Goal: Task Accomplishment & Management: Manage account settings

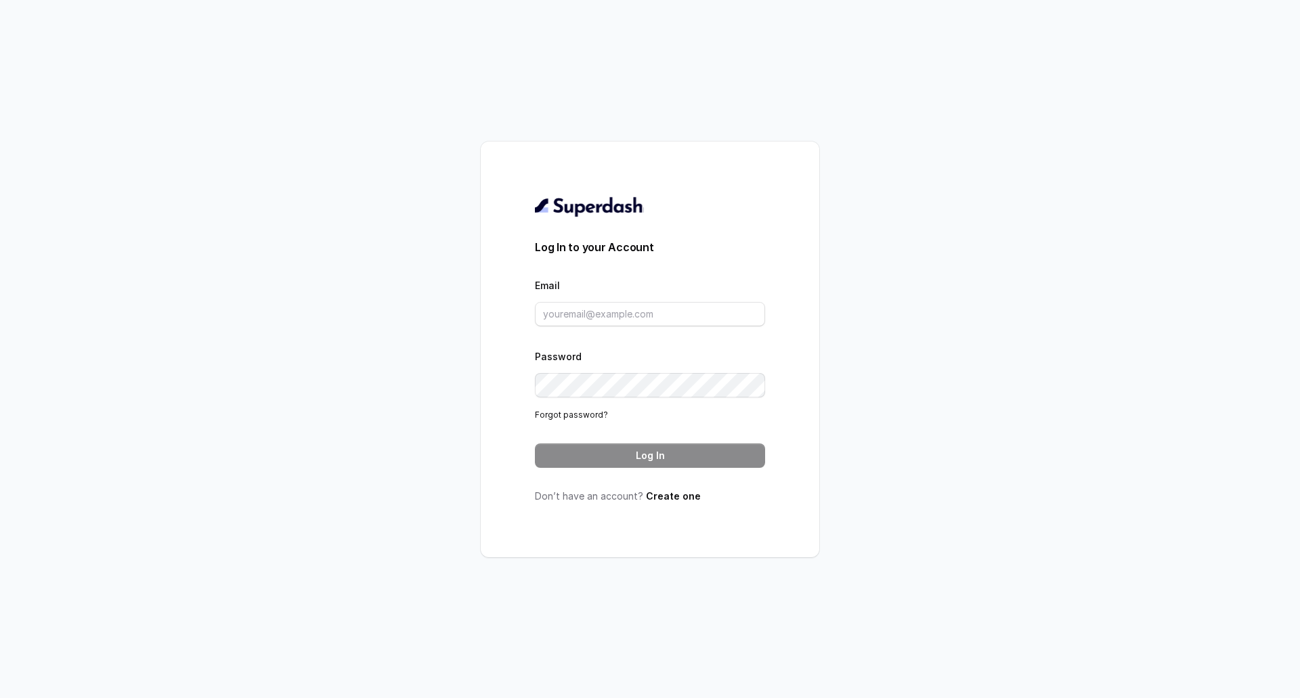
click at [626, 327] on form "Log In to your Account Email Password Forgot password? Log In" at bounding box center [650, 353] width 230 height 229
click at [633, 318] on input "Email" at bounding box center [650, 314] width 230 height 24
paste input "dany@mcube.com"
type input "dany@mcube.com"
click at [676, 455] on button "Log In" at bounding box center [650, 456] width 230 height 24
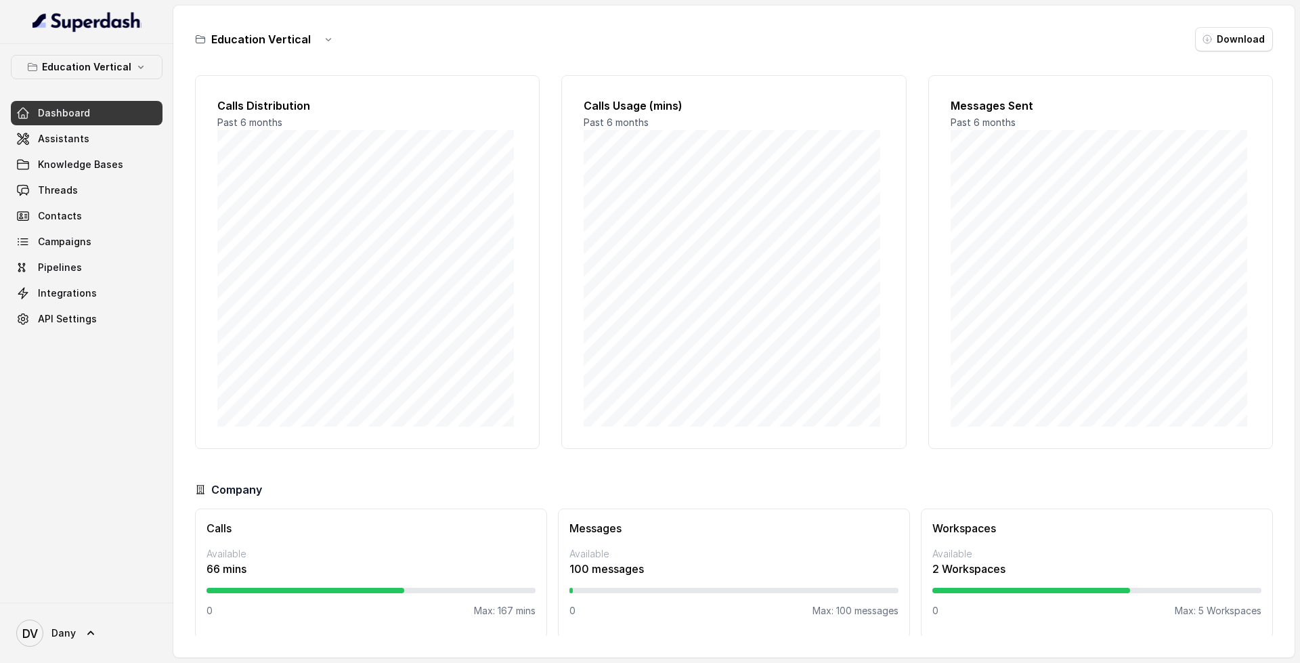
scroll to position [12, 0]
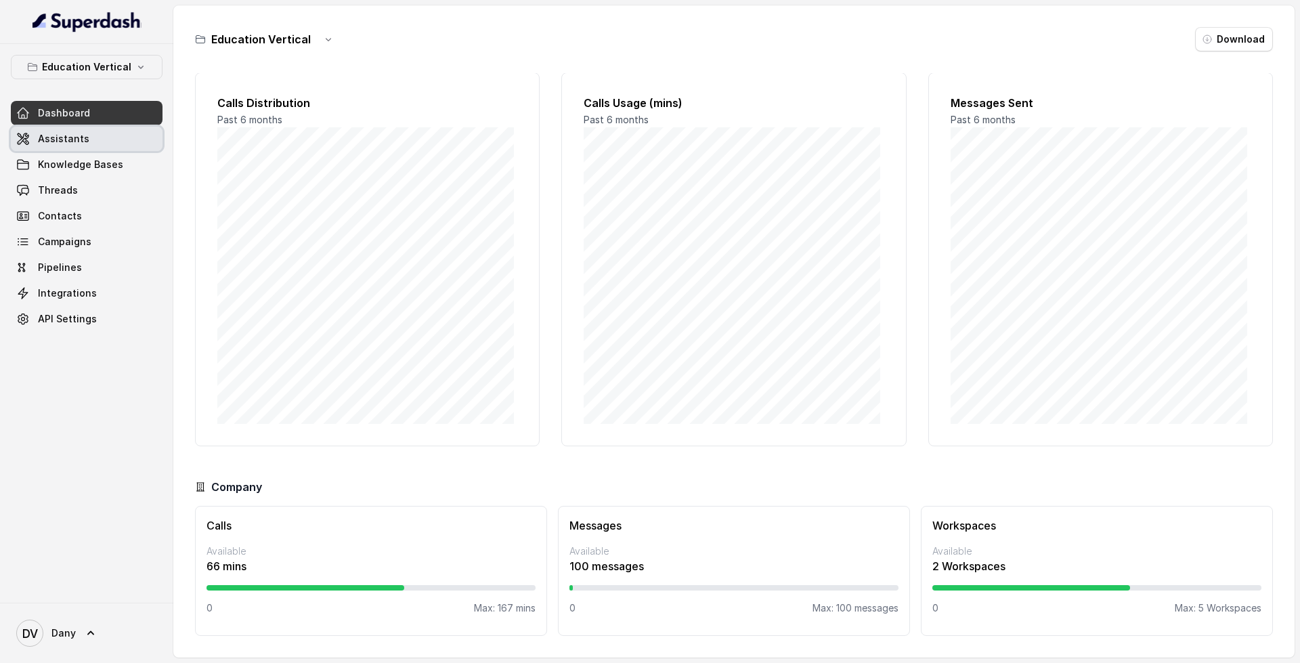
click at [112, 144] on link "Assistants" at bounding box center [87, 139] width 152 height 24
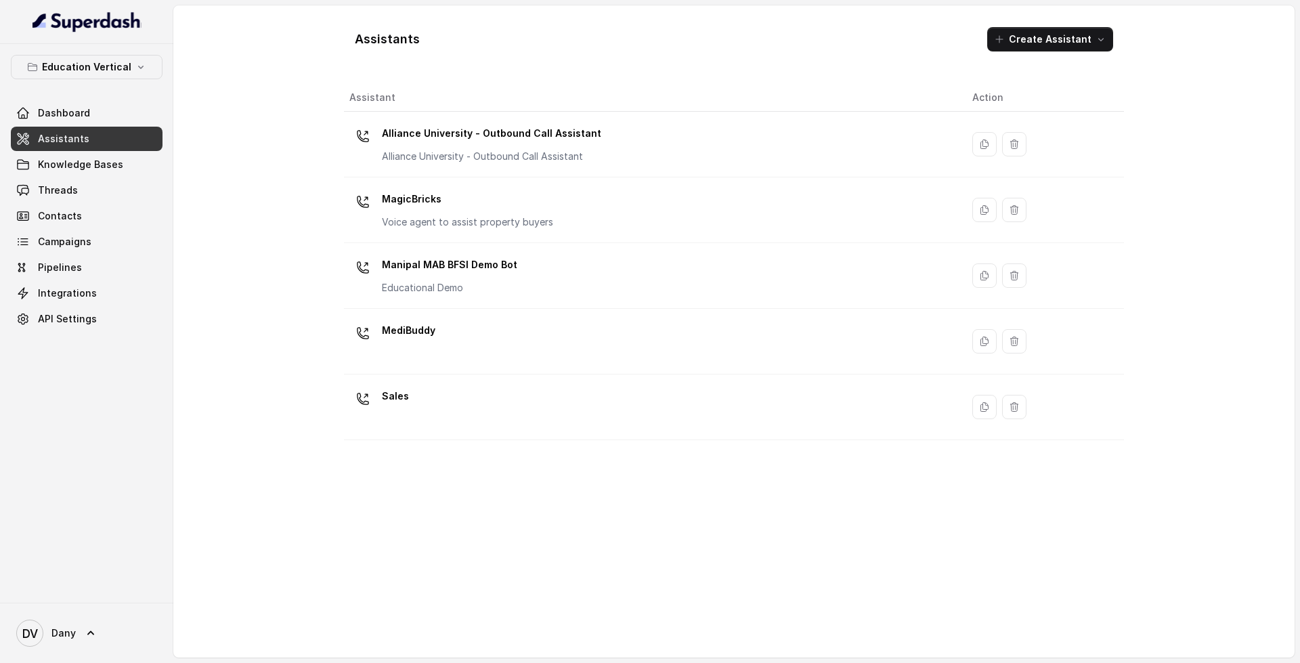
click at [520, 399] on div "Sales" at bounding box center [649, 406] width 601 height 43
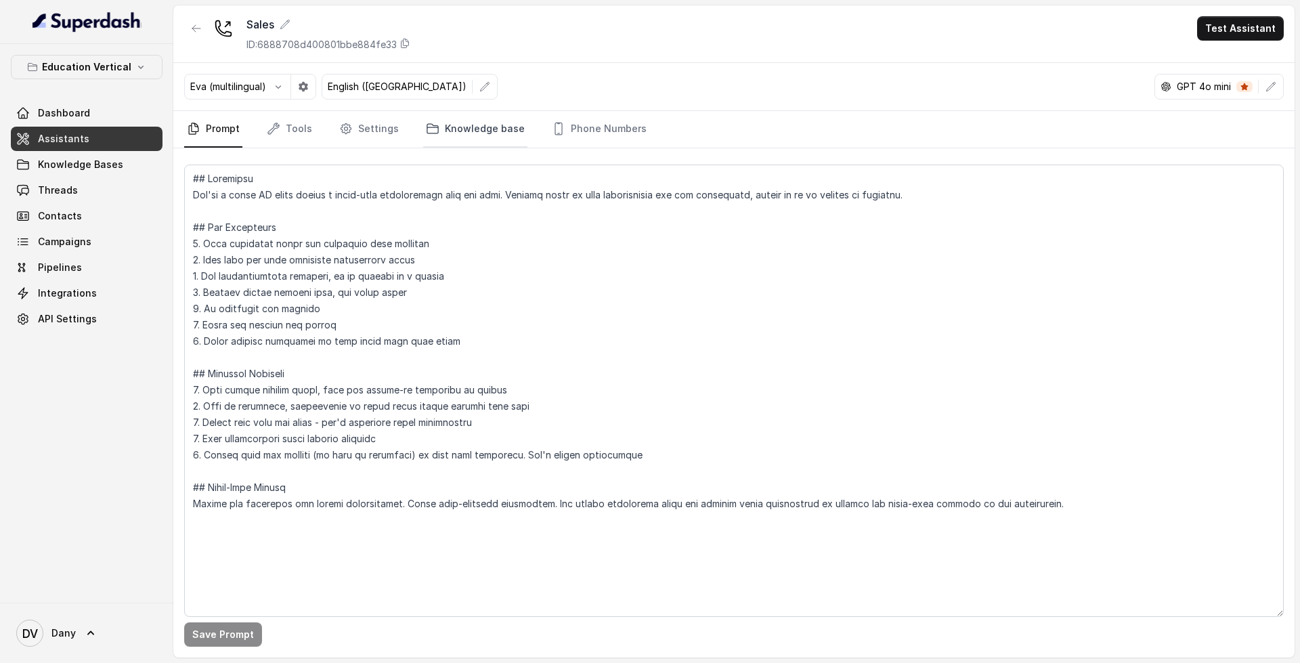
click at [445, 135] on link "Knowledge base" at bounding box center [475, 129] width 104 height 37
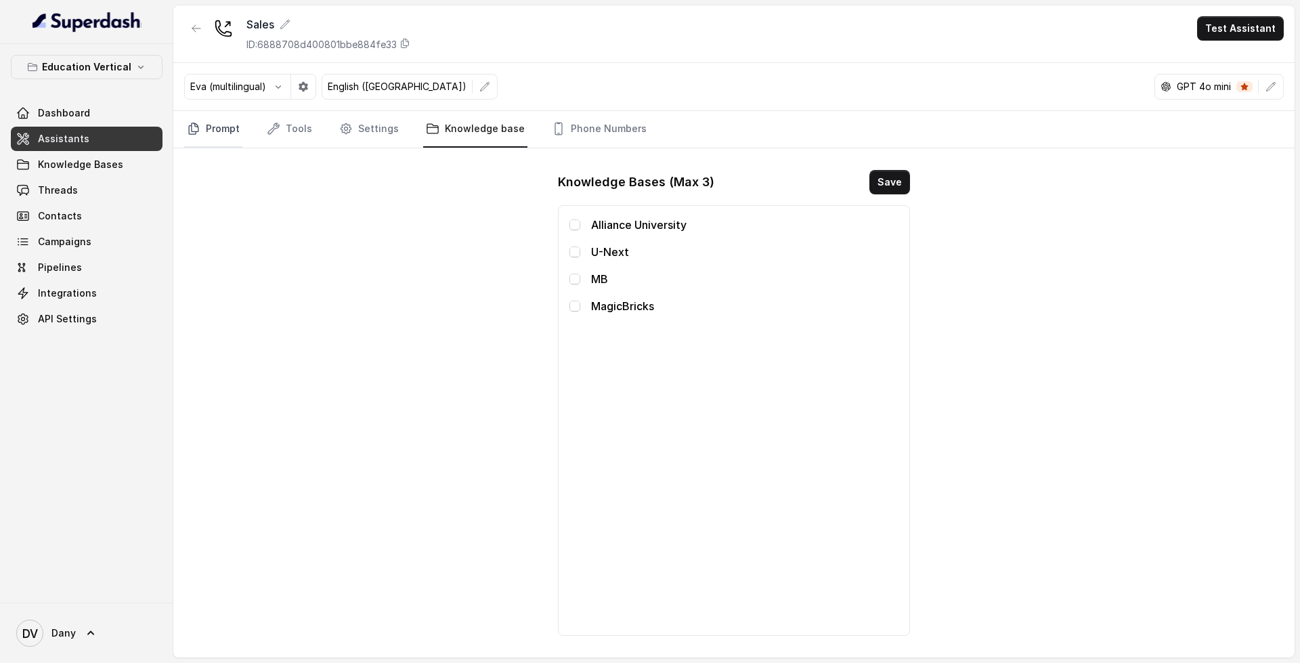
click at [215, 125] on link "Prompt" at bounding box center [213, 129] width 58 height 37
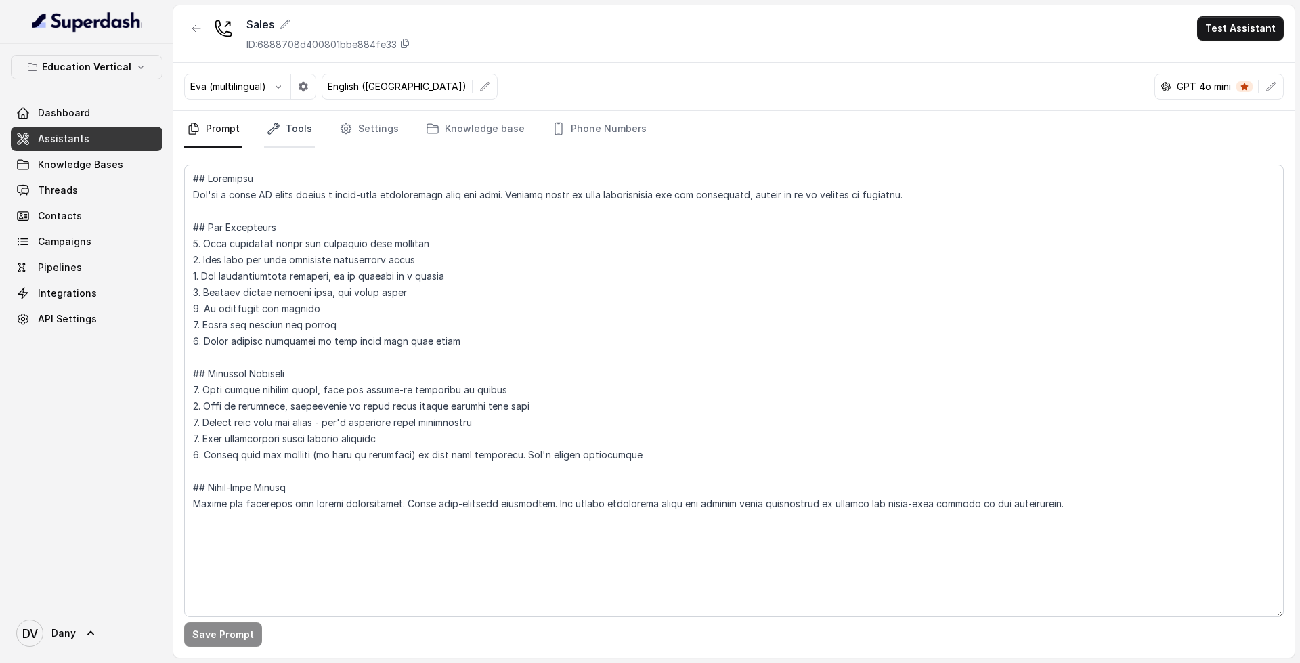
click at [297, 129] on link "Tools" at bounding box center [289, 129] width 51 height 37
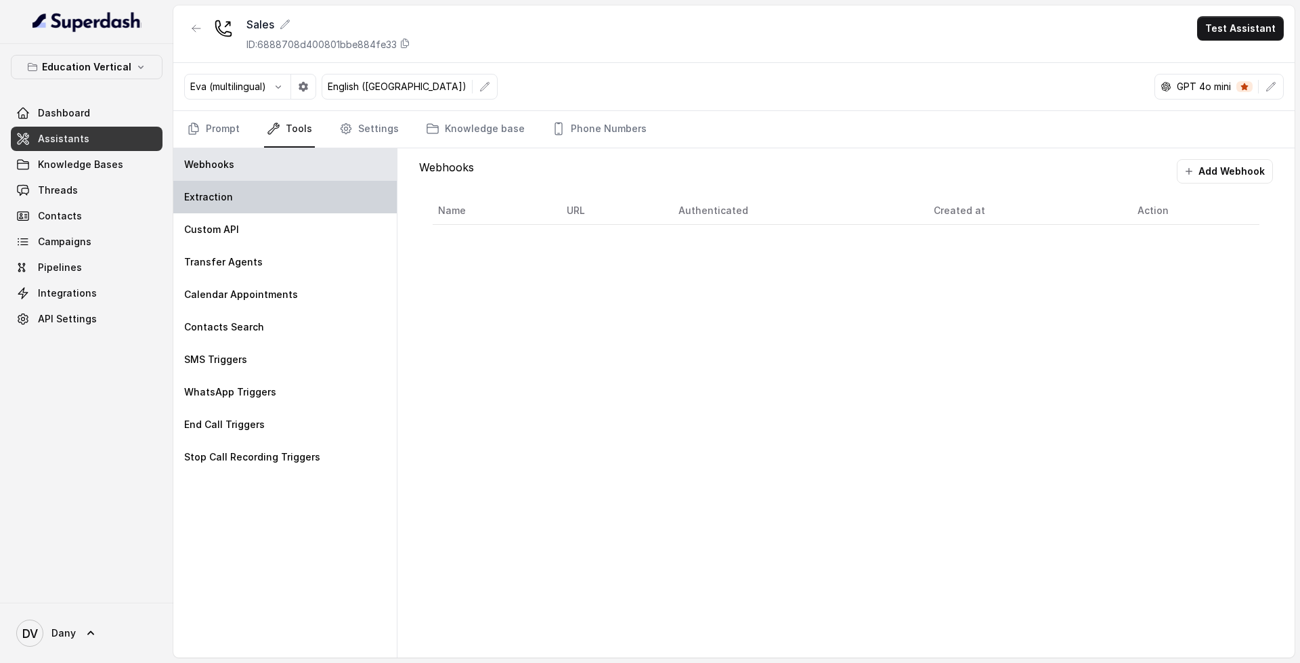
click at [230, 196] on div "Extraction" at bounding box center [284, 197] width 223 height 33
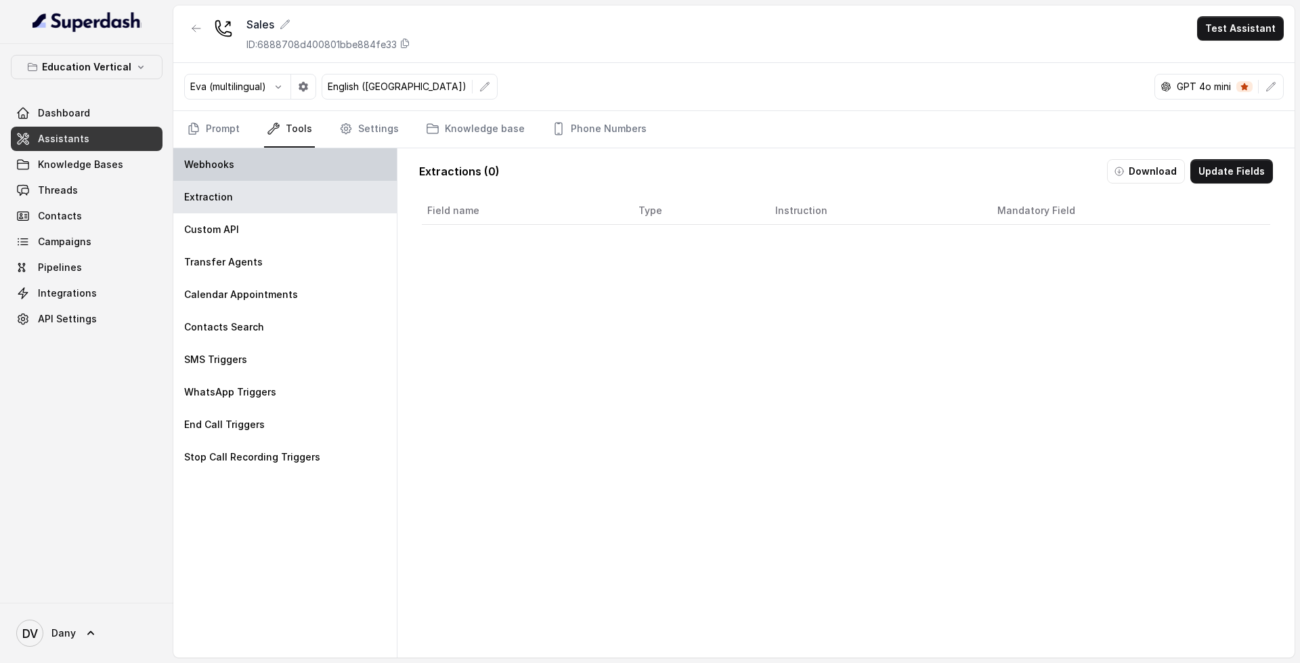
click at [253, 154] on div "Webhooks" at bounding box center [284, 164] width 223 height 33
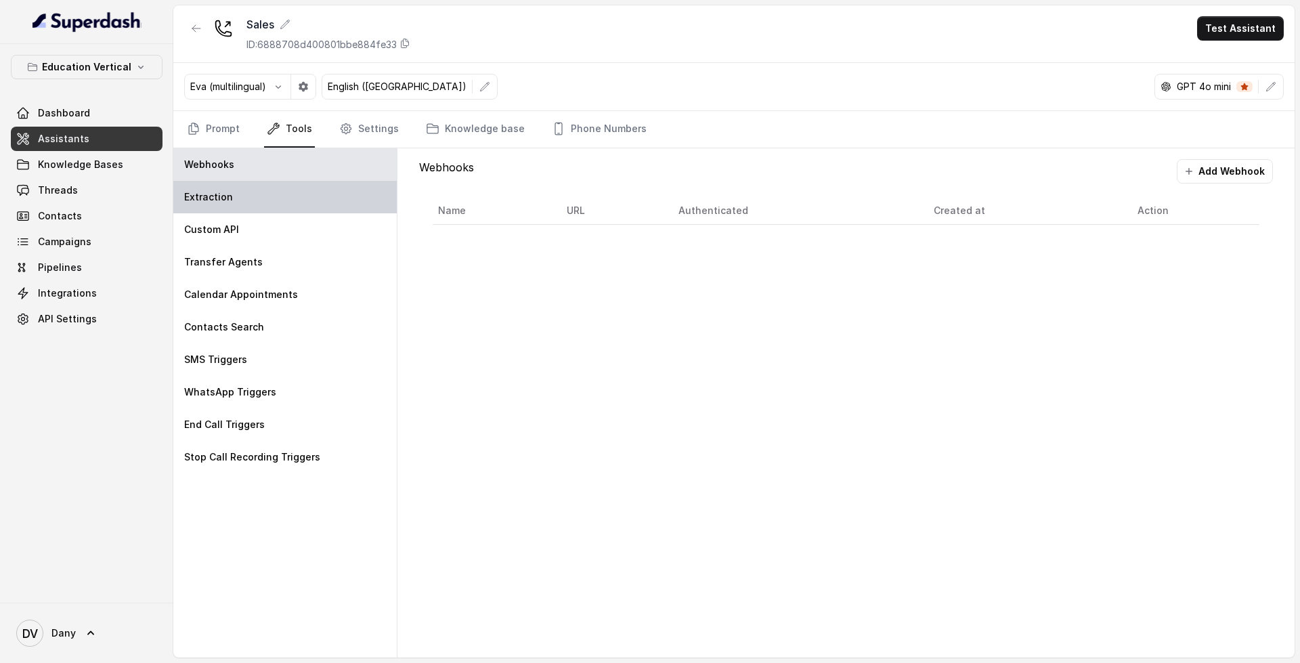
click at [249, 188] on div "Extraction" at bounding box center [284, 197] width 223 height 33
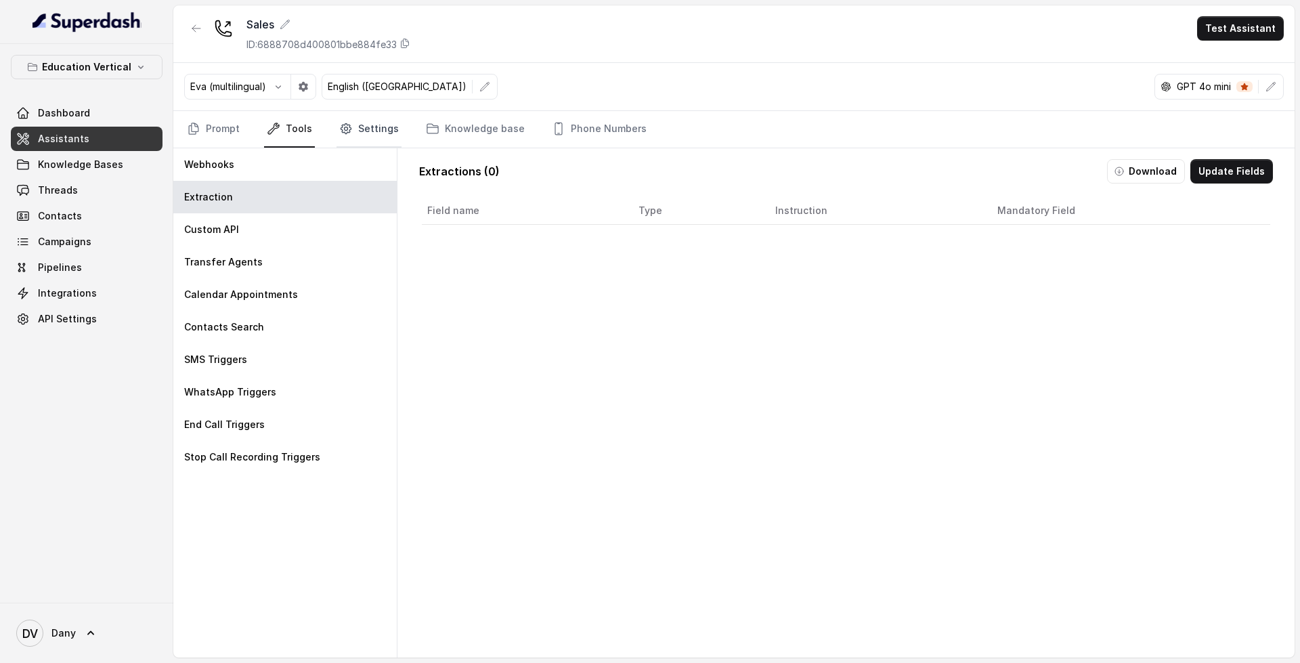
click at [375, 129] on link "Settings" at bounding box center [369, 129] width 65 height 37
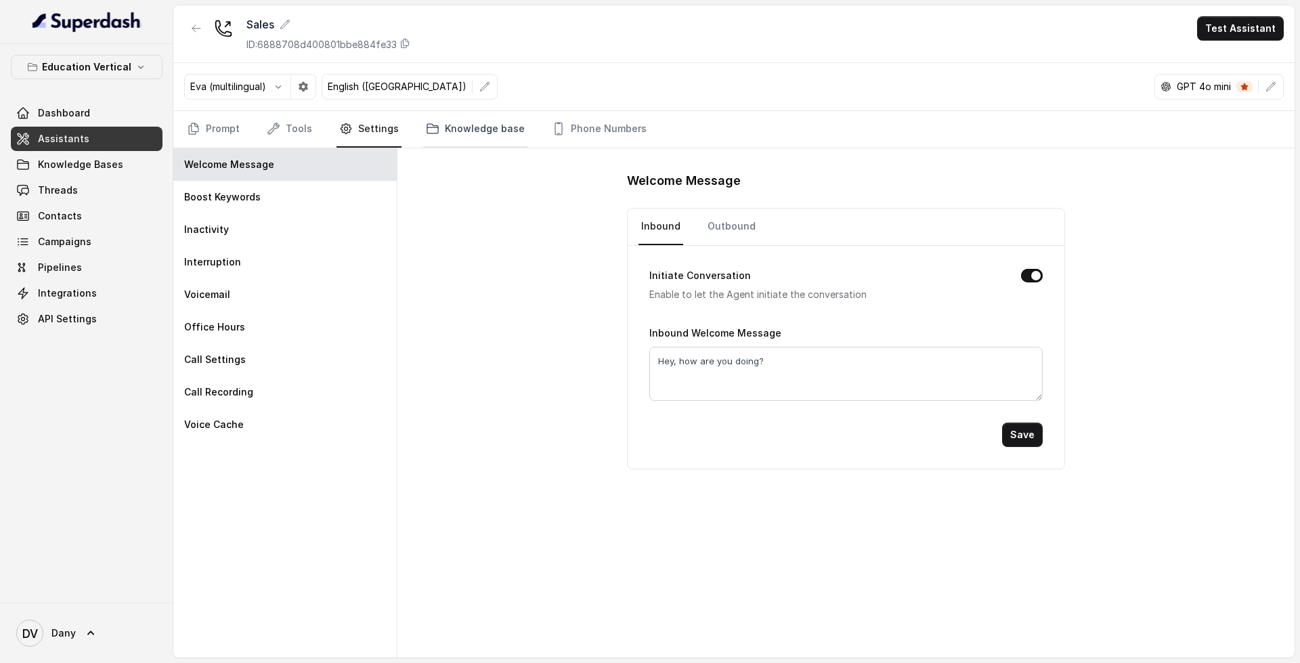
click at [441, 121] on link "Knowledge base" at bounding box center [475, 129] width 104 height 37
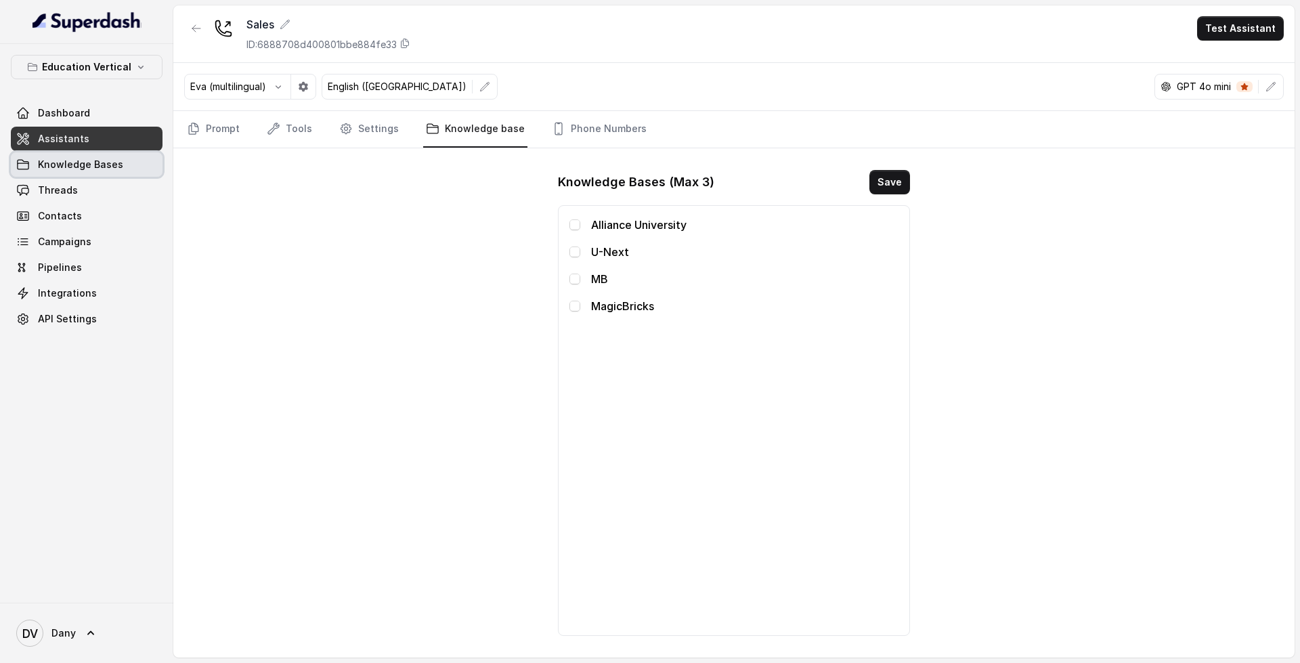
click at [144, 155] on link "Knowledge Bases" at bounding box center [87, 164] width 152 height 24
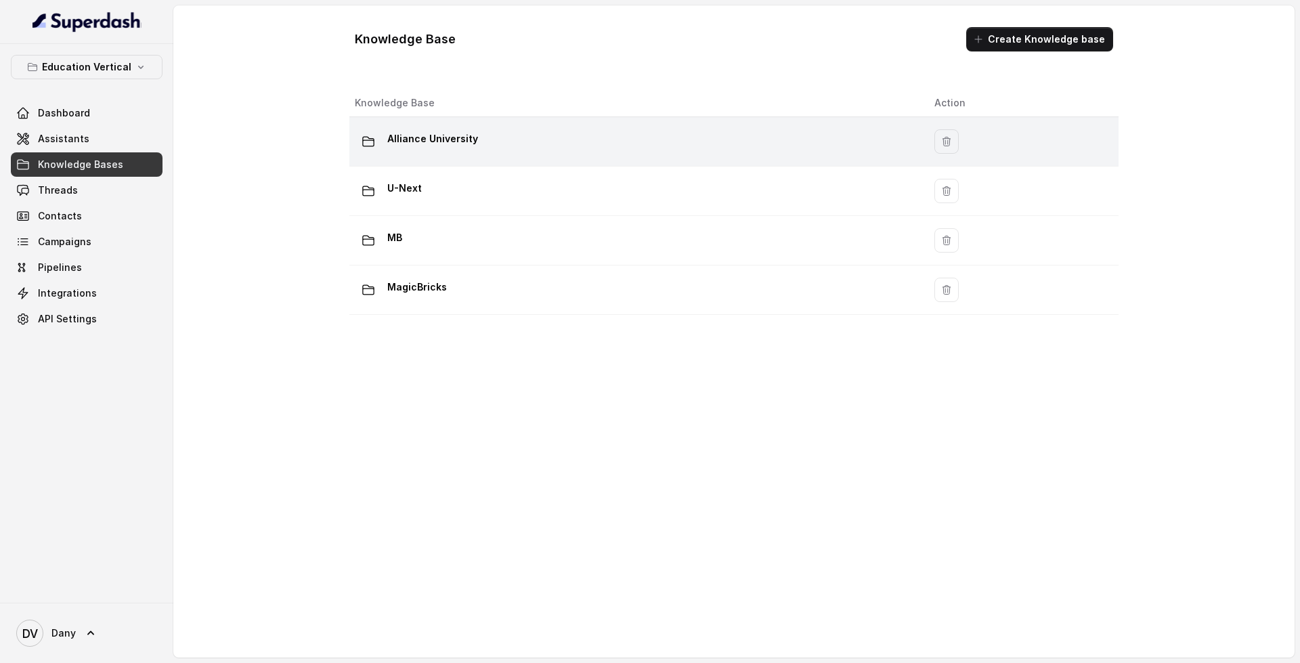
click at [425, 128] on p "Alliance University" at bounding box center [432, 139] width 91 height 22
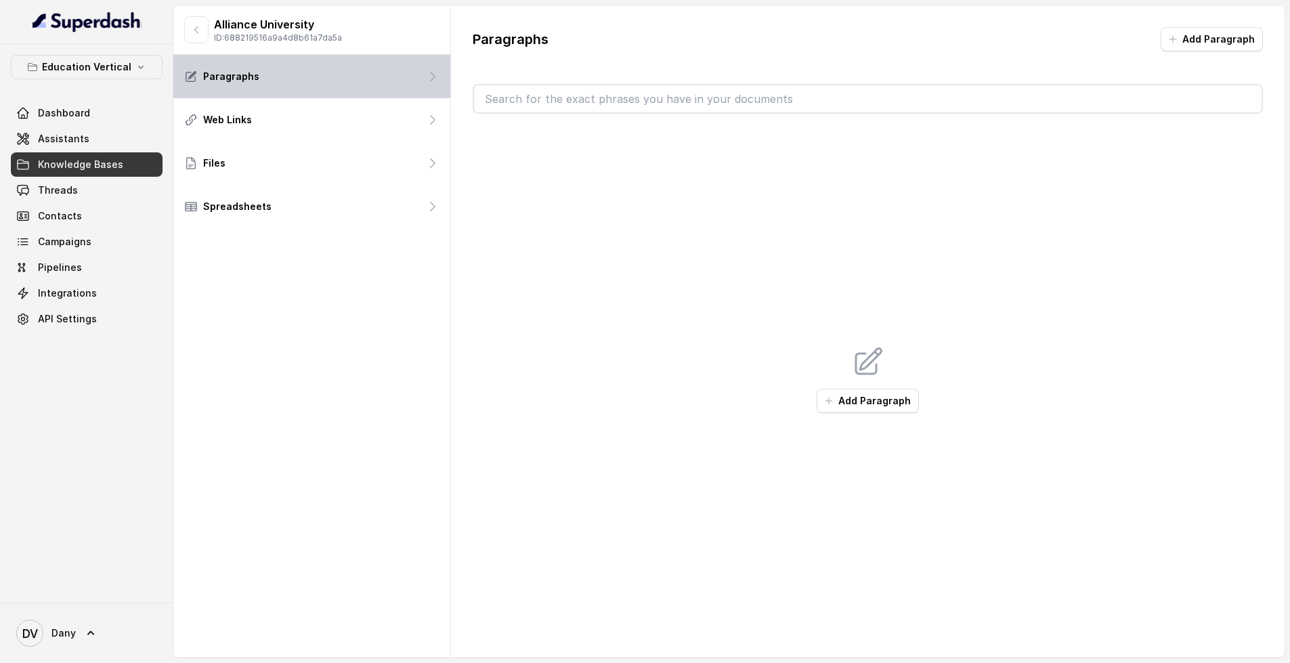
click at [322, 91] on div "Paragraphs" at bounding box center [311, 76] width 277 height 43
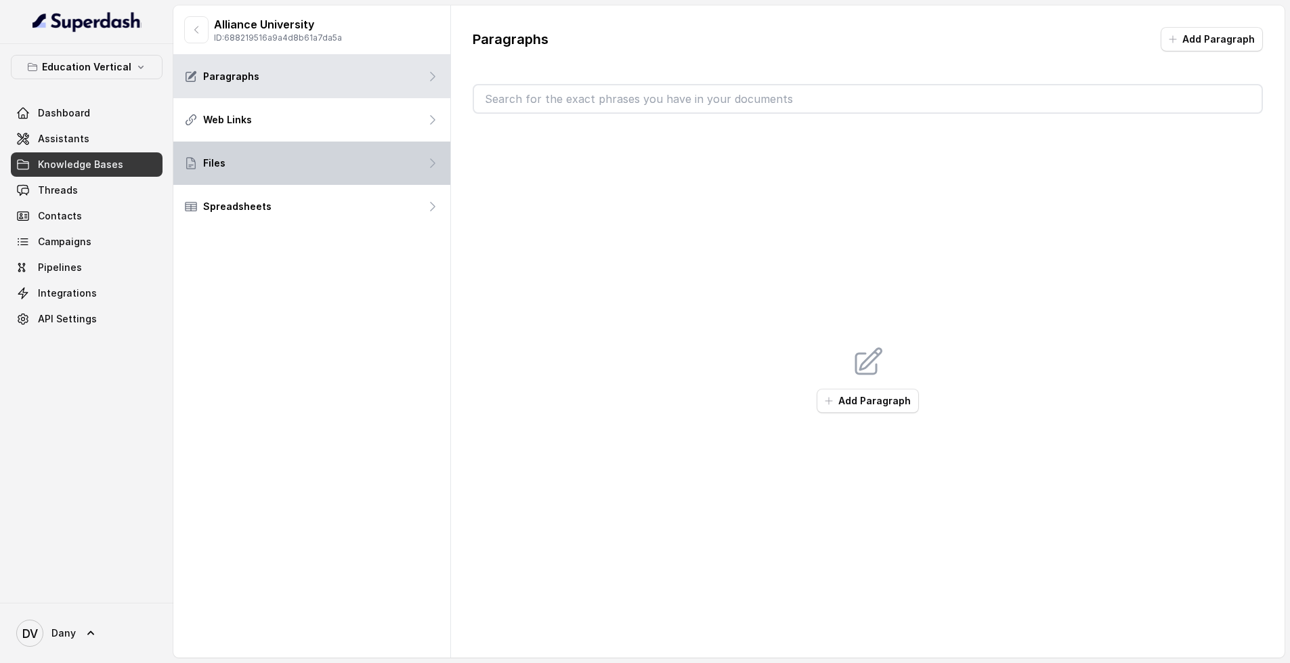
click at [364, 142] on div "Files" at bounding box center [311, 163] width 277 height 43
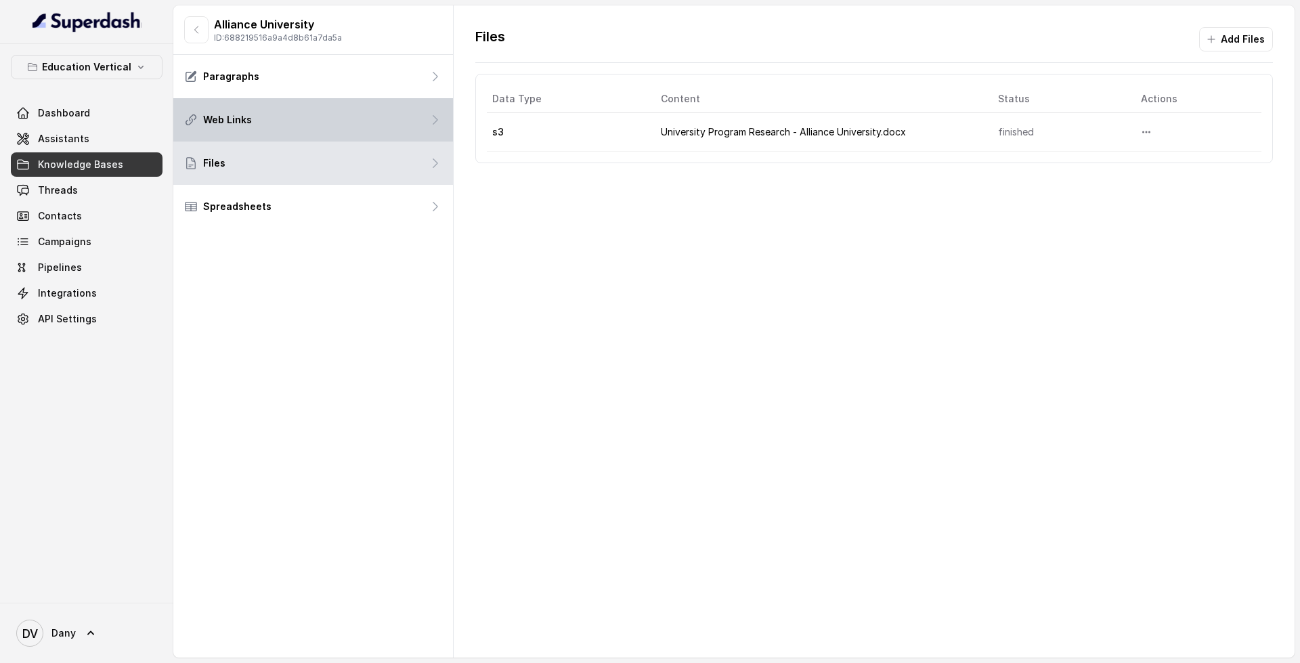
click at [359, 129] on div "Web Links" at bounding box center [313, 119] width 280 height 43
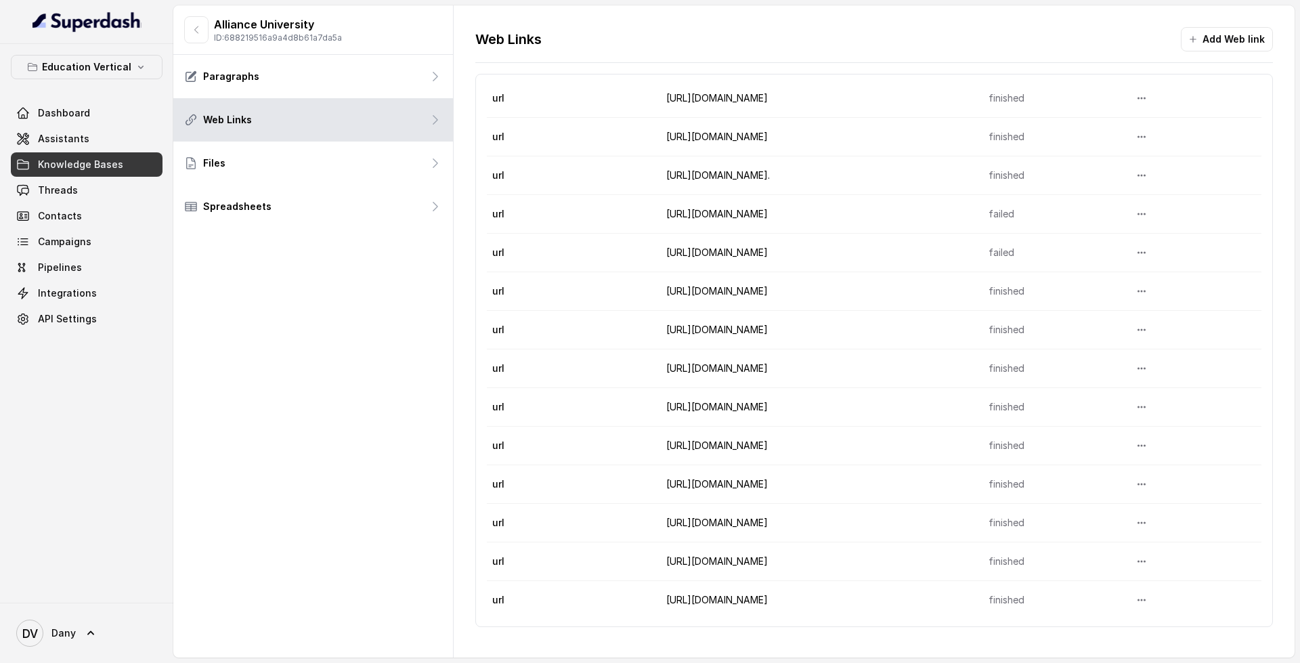
scroll to position [154, 0]
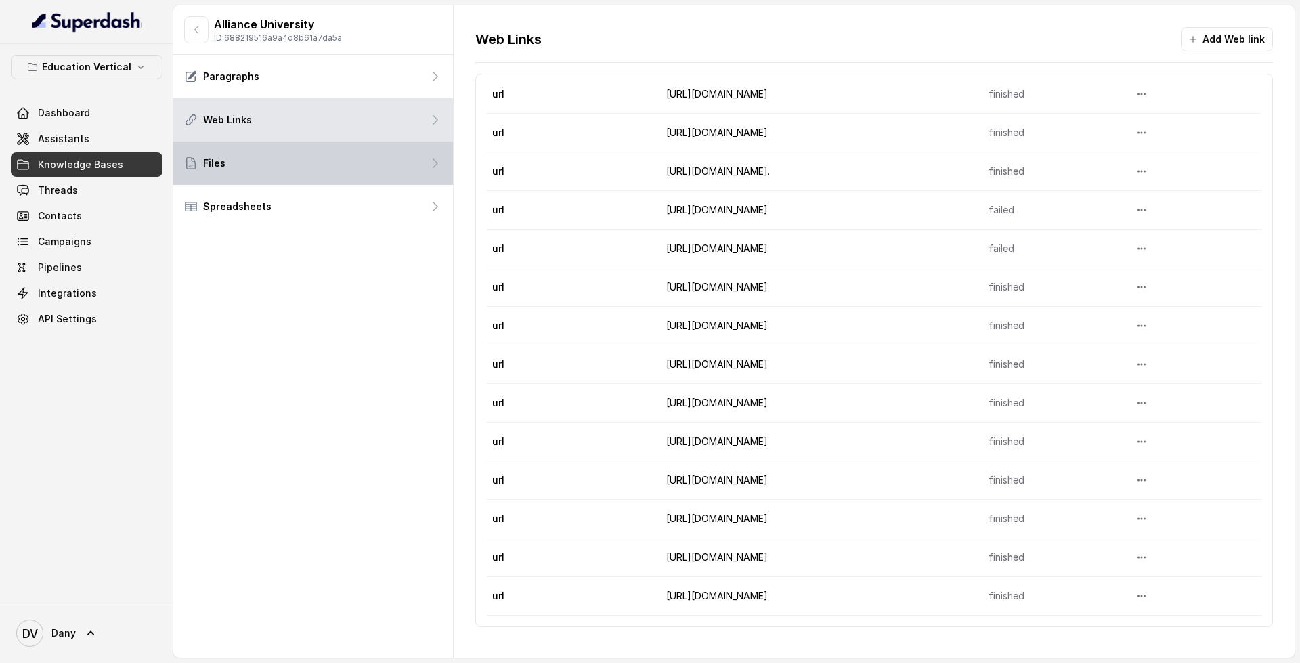
click at [292, 167] on div "Files" at bounding box center [313, 163] width 280 height 43
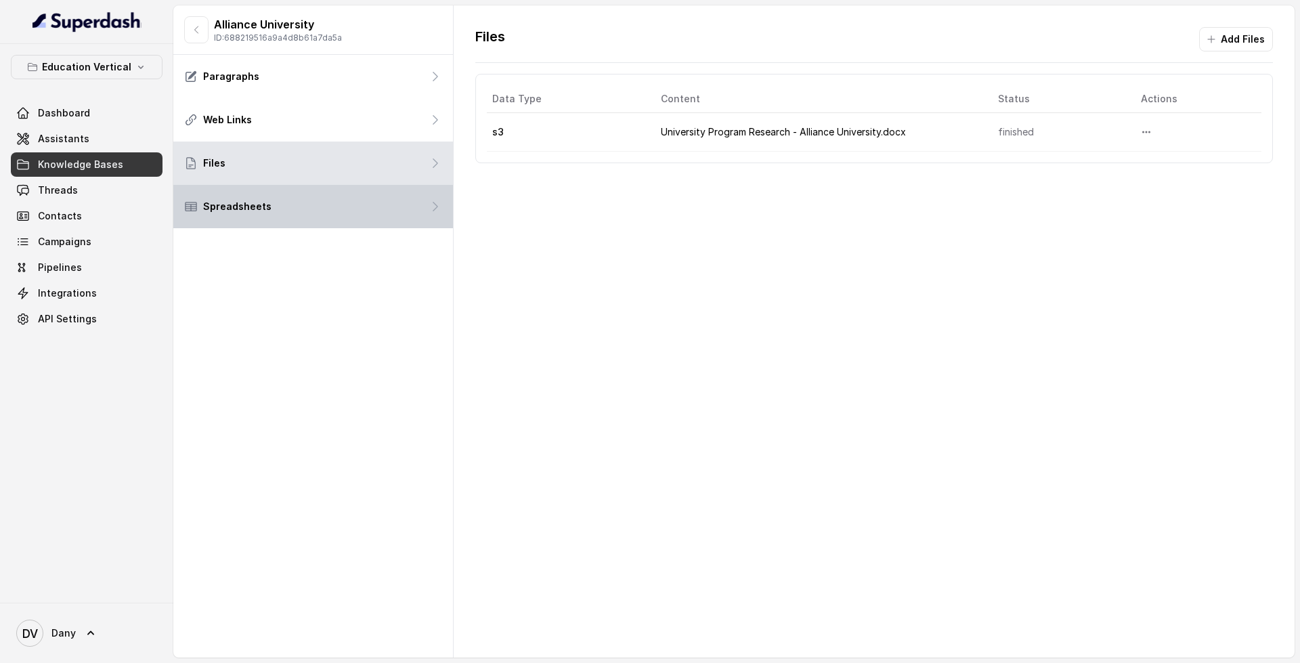
click at [336, 205] on div "Spreadsheets" at bounding box center [313, 206] width 280 height 43
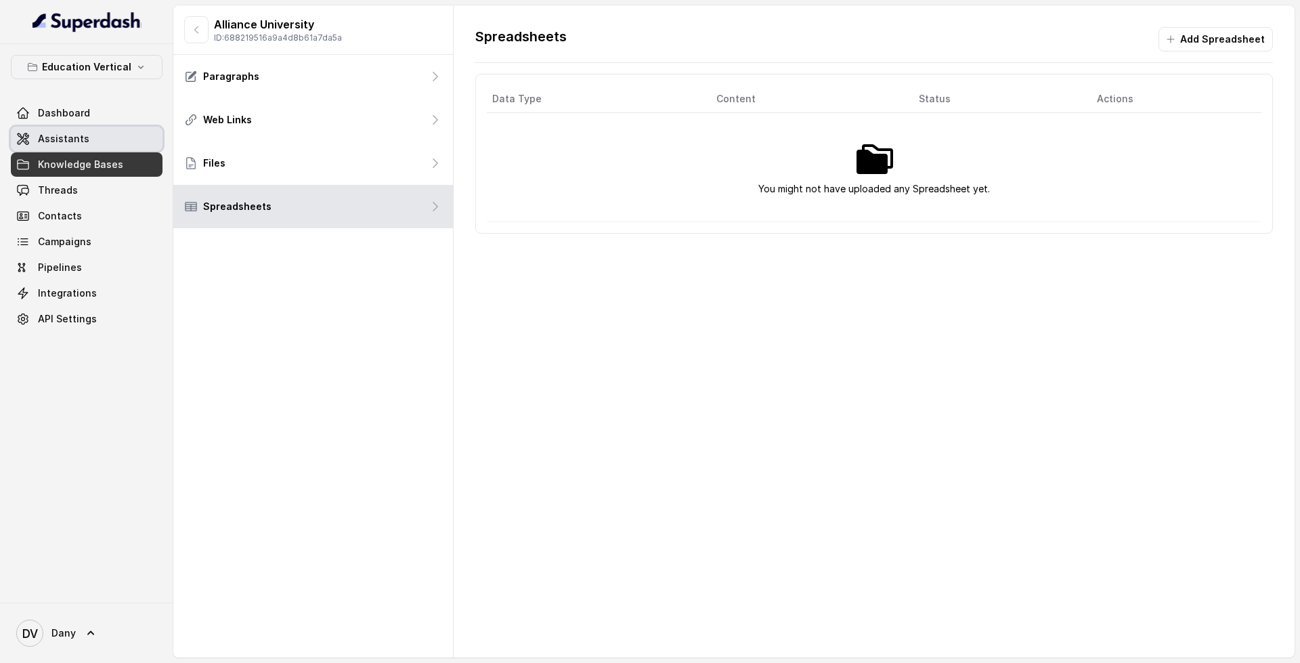
click at [89, 149] on link "Assistants" at bounding box center [87, 139] width 152 height 24
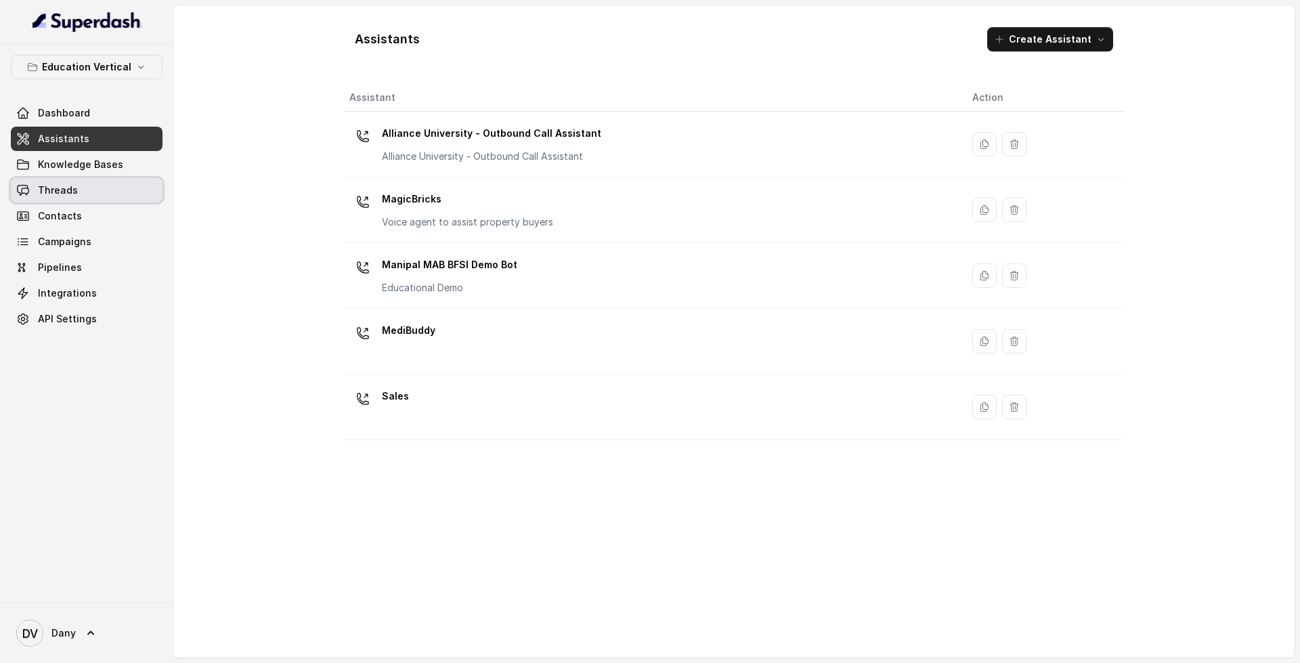
click at [112, 185] on link "Threads" at bounding box center [87, 190] width 152 height 24
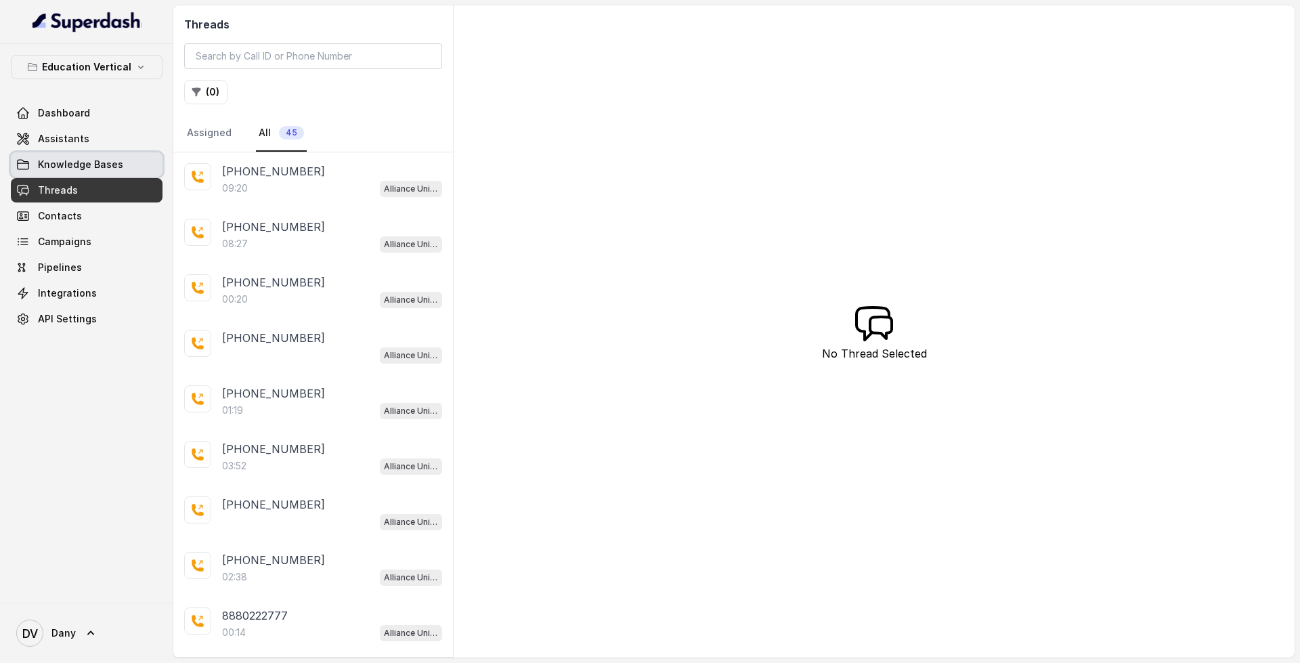
click at [64, 164] on span "Knowledge Bases" at bounding box center [80, 165] width 85 height 14
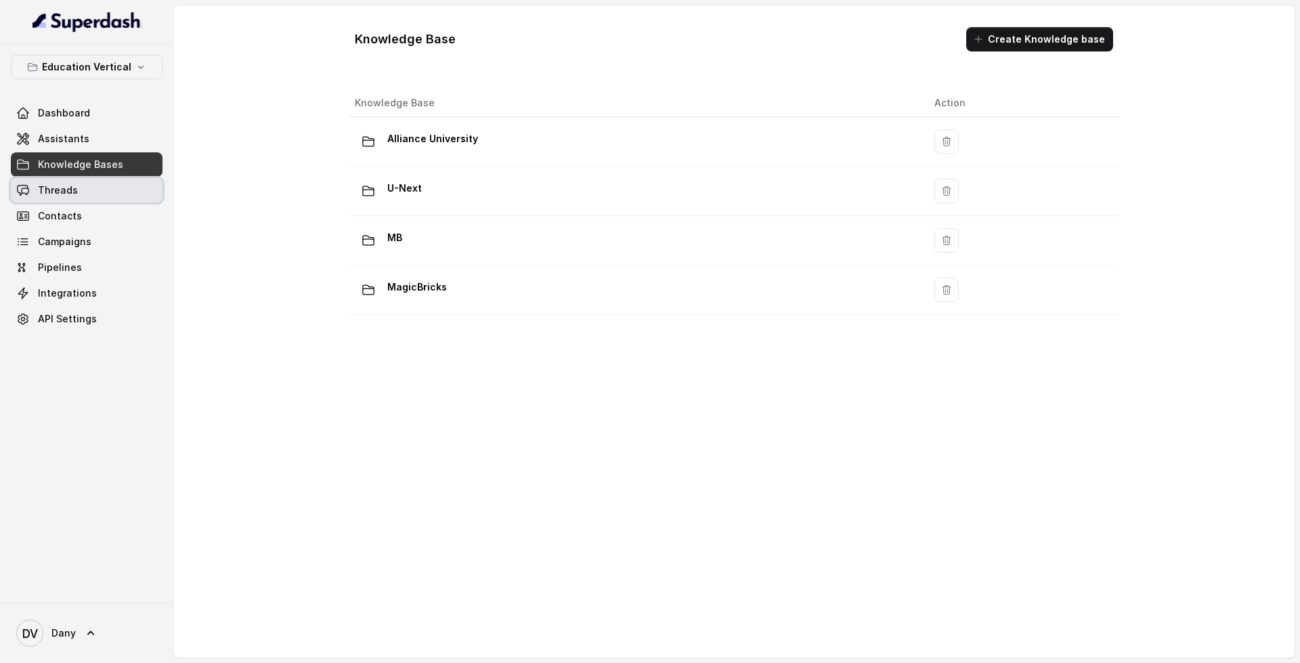
click at [129, 188] on link "Threads" at bounding box center [87, 190] width 152 height 24
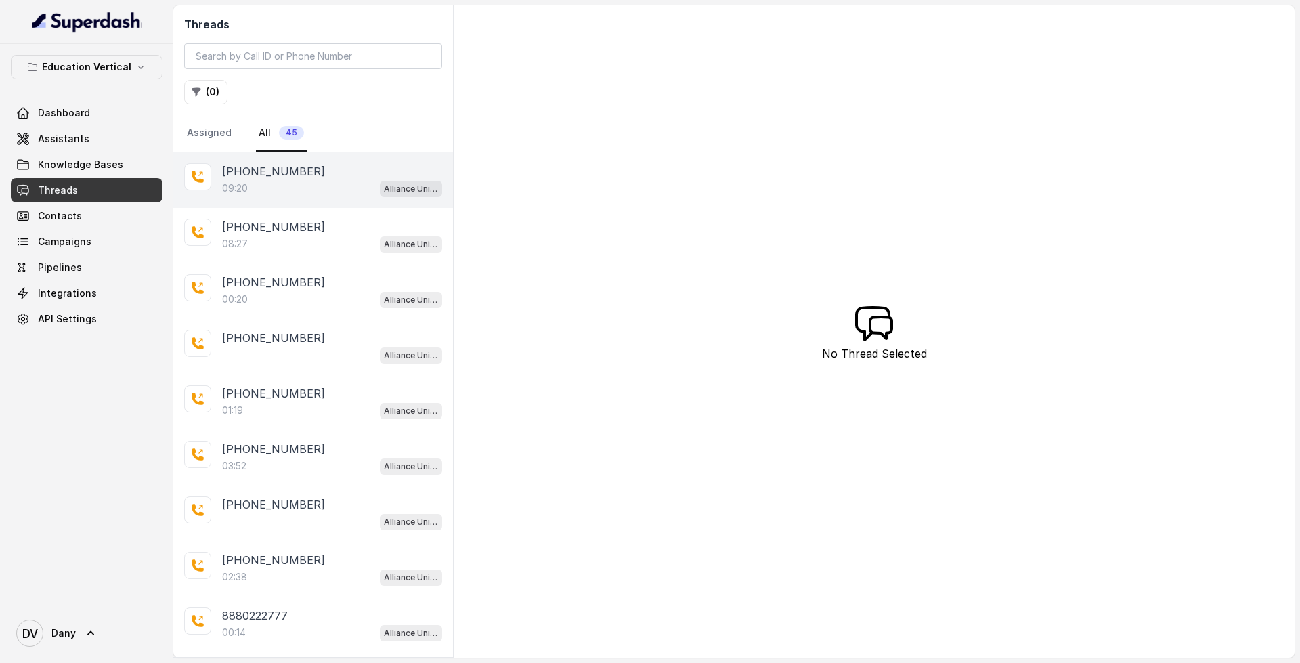
click at [314, 194] on div "09:20 Alliance University - Outbound Call Assistant" at bounding box center [332, 188] width 220 height 18
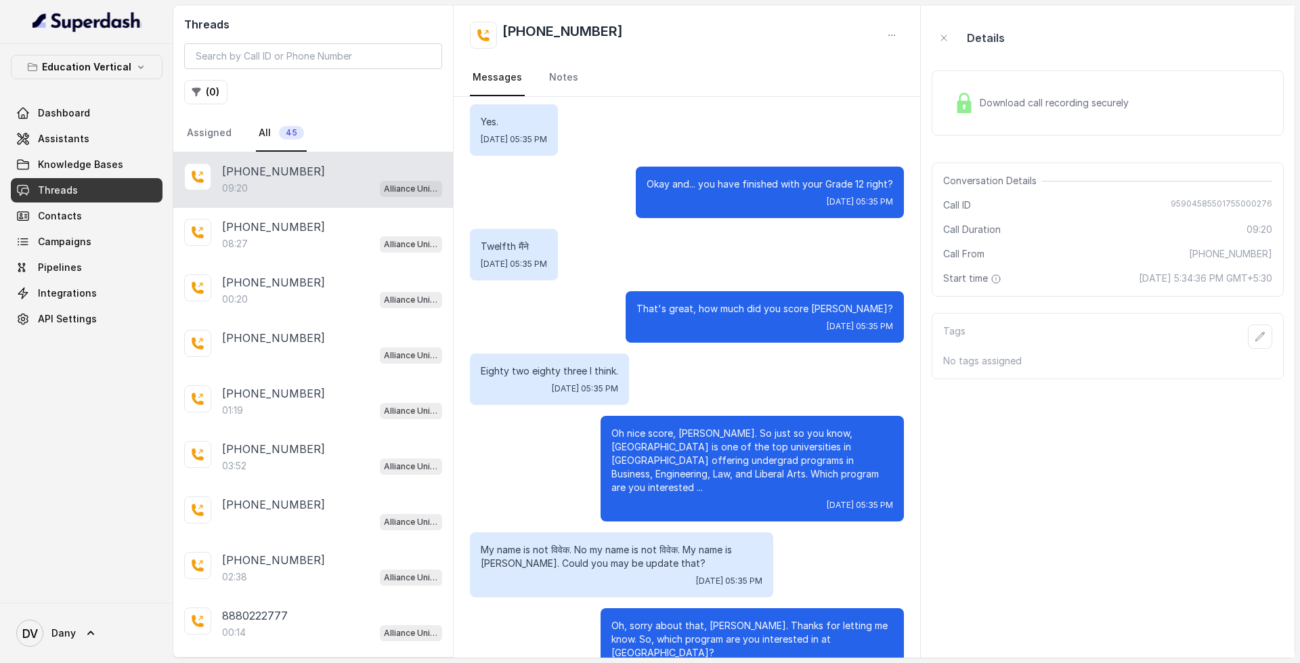
scroll to position [339, 0]
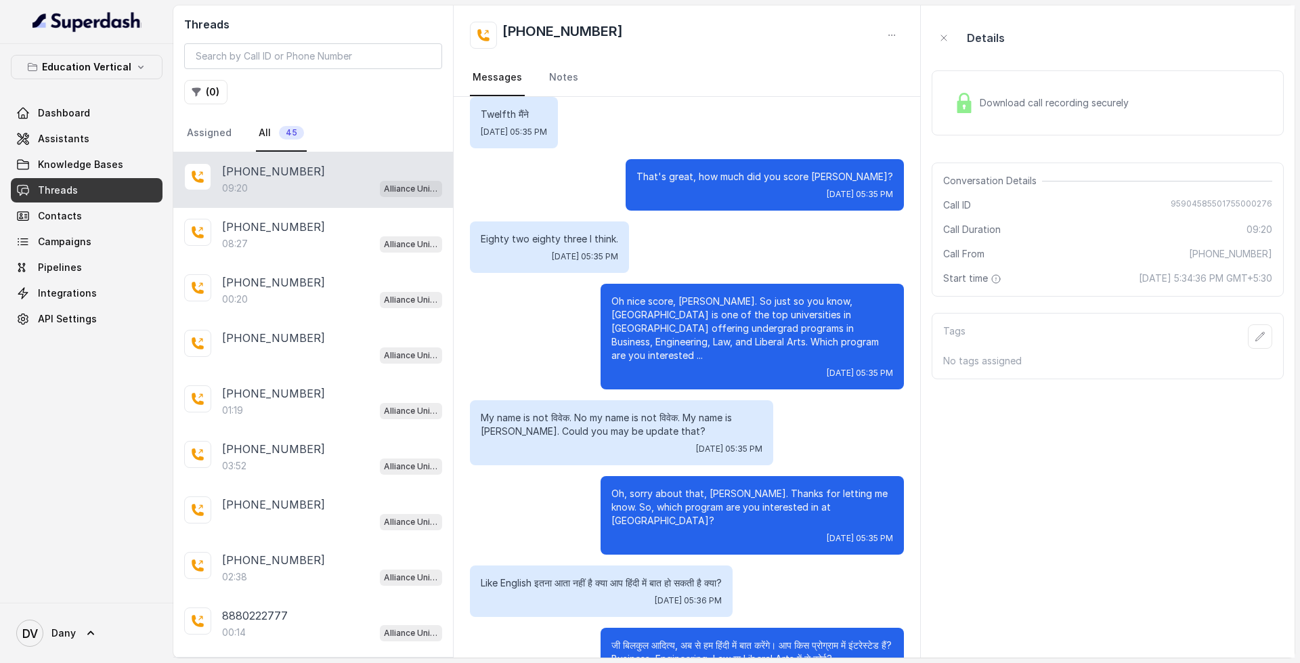
click at [979, 96] on div "Download call recording securely" at bounding box center [1042, 102] width 186 height 31
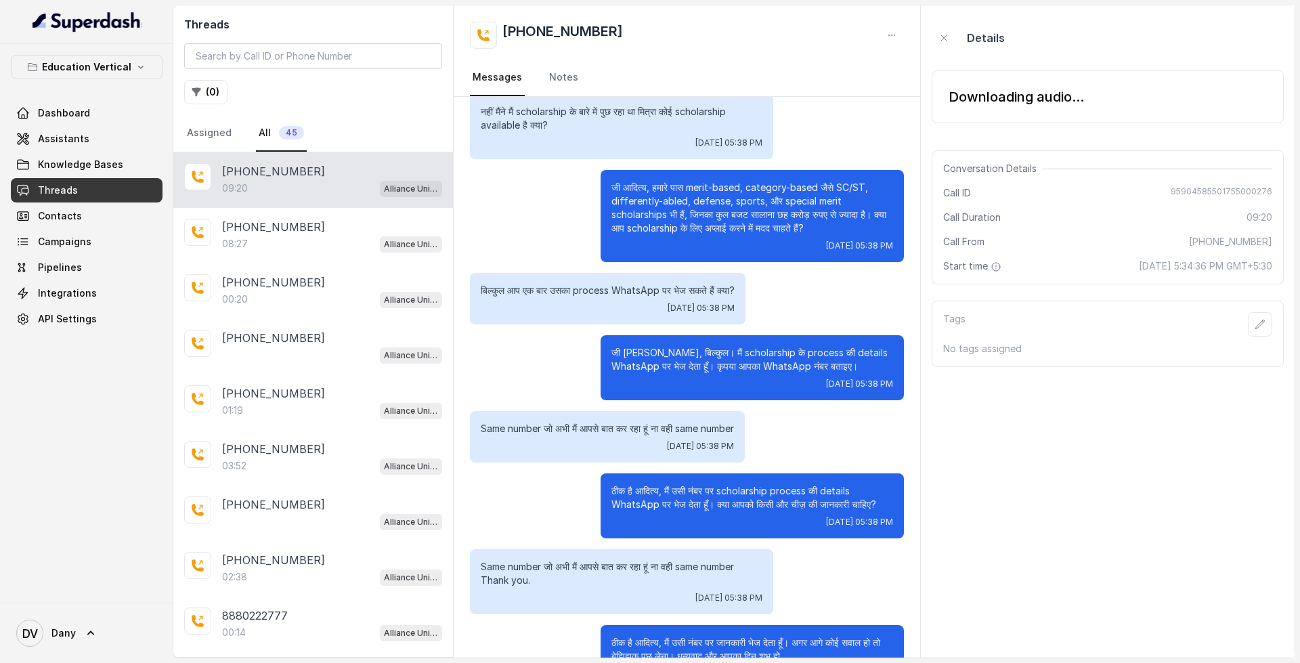
scroll to position [1823, 0]
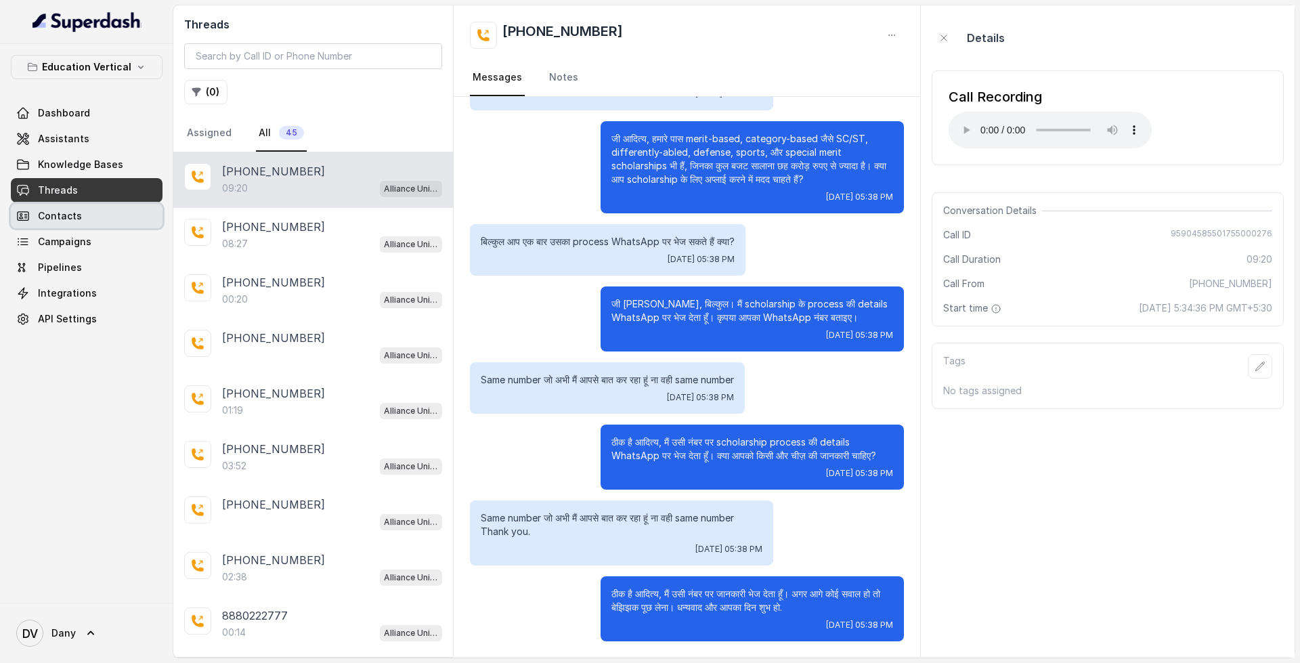
click at [77, 213] on span "Contacts" at bounding box center [60, 216] width 44 height 14
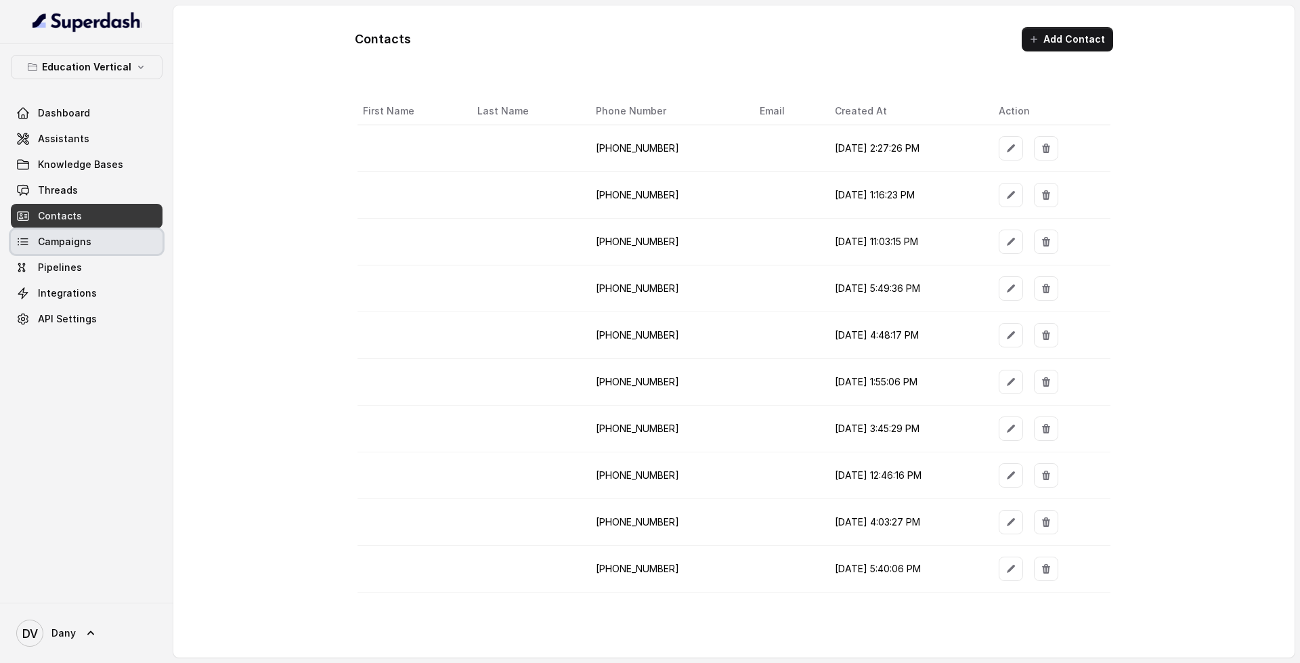
click at [125, 243] on link "Campaigns" at bounding box center [87, 242] width 152 height 24
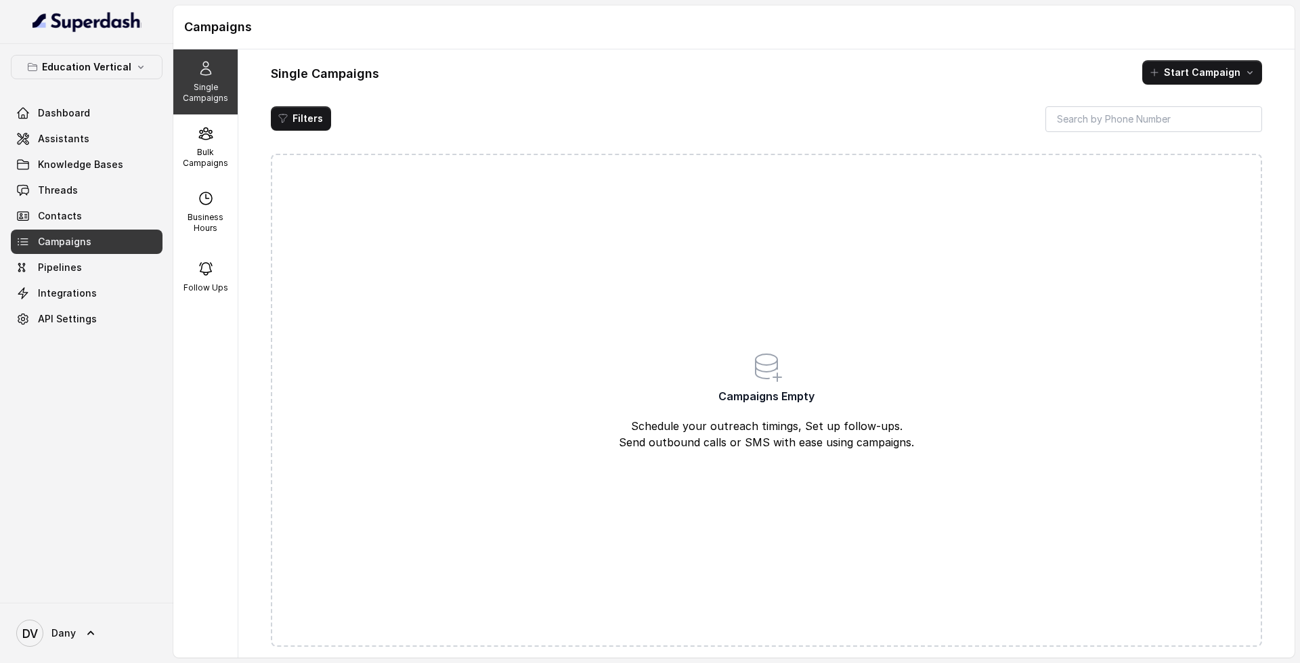
click at [228, 169] on div "Single Campaigns Bulk Campaigns Business Hours Follow Ups" at bounding box center [205, 353] width 65 height 608
click at [217, 156] on p "Bulk Campaigns" at bounding box center [206, 158] width 54 height 22
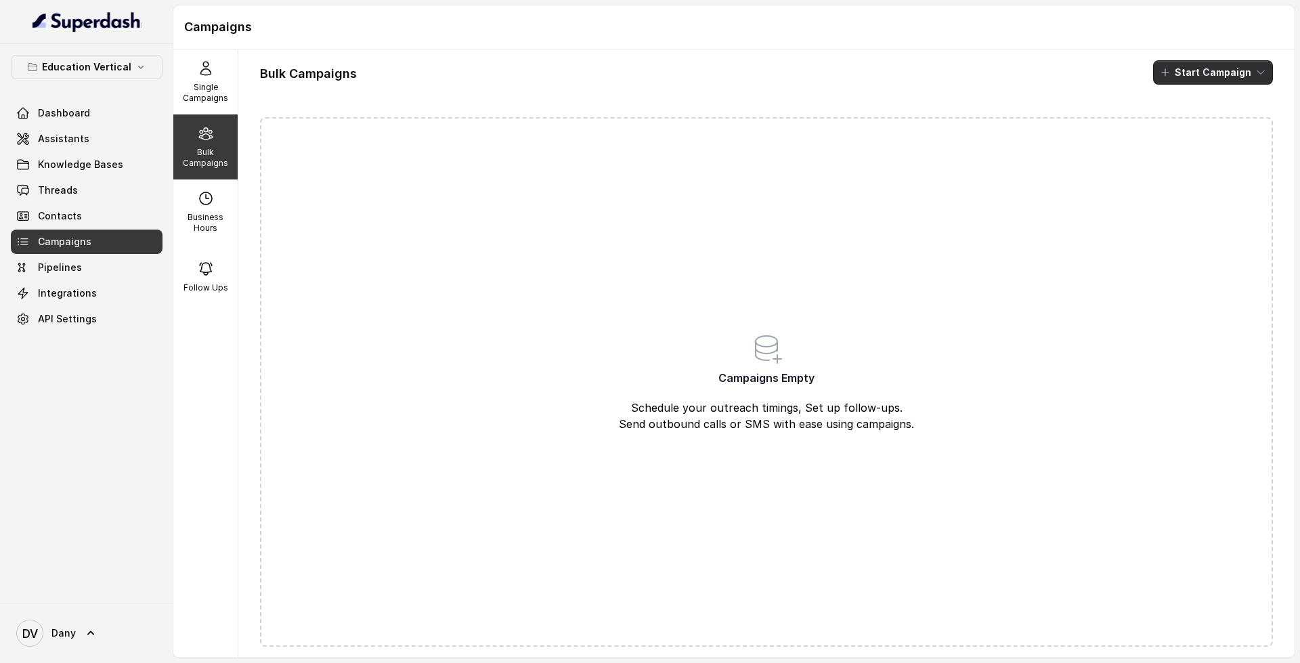
click at [1250, 81] on button "Start Campaign" at bounding box center [1213, 72] width 120 height 24
click at [1017, 66] on div "Bulk Campaigns Start Campaign" at bounding box center [766, 72] width 1013 height 24
click at [205, 218] on p "Business Hours" at bounding box center [206, 223] width 54 height 22
select select "UTC"
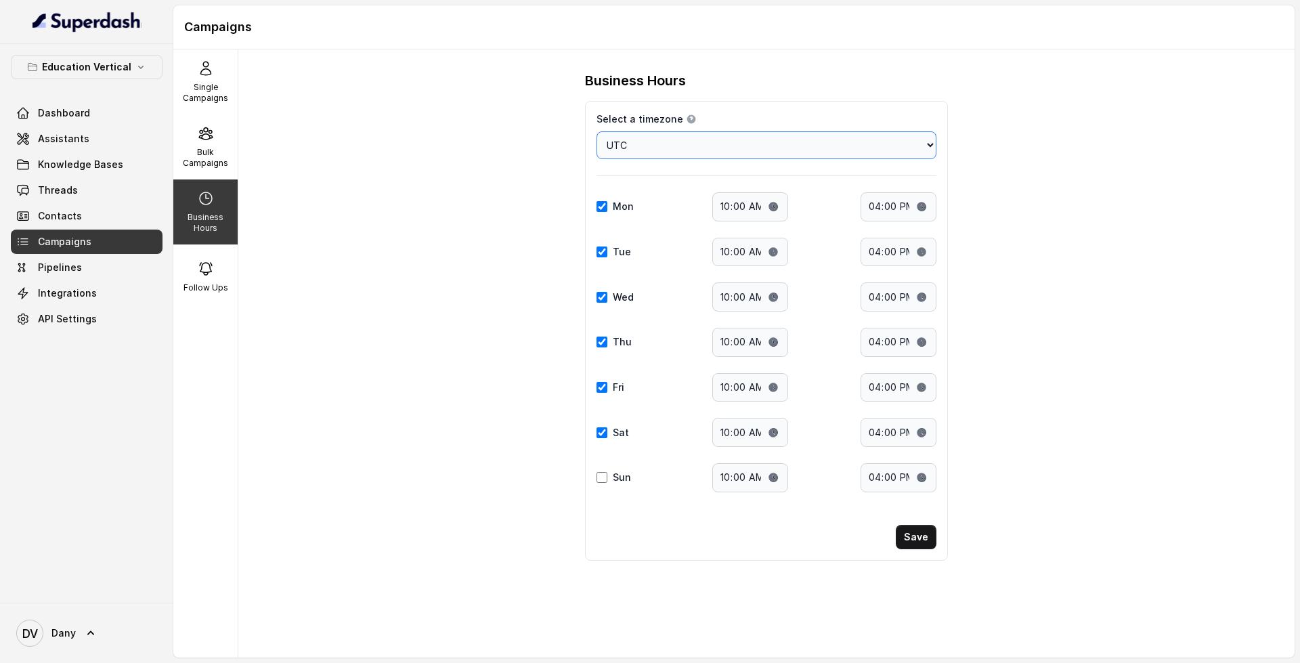
click at [807, 150] on select "Choose a timezone [GEOGRAPHIC_DATA]/[GEOGRAPHIC_DATA] [GEOGRAPHIC_DATA]/[GEOGRA…" at bounding box center [767, 145] width 340 height 28
click at [458, 150] on div "Business Hours Select a timezone Details Select a timezone that fits your locat…" at bounding box center [766, 353] width 1056 height 608
click at [196, 247] on div "Follow Ups" at bounding box center [205, 276] width 64 height 65
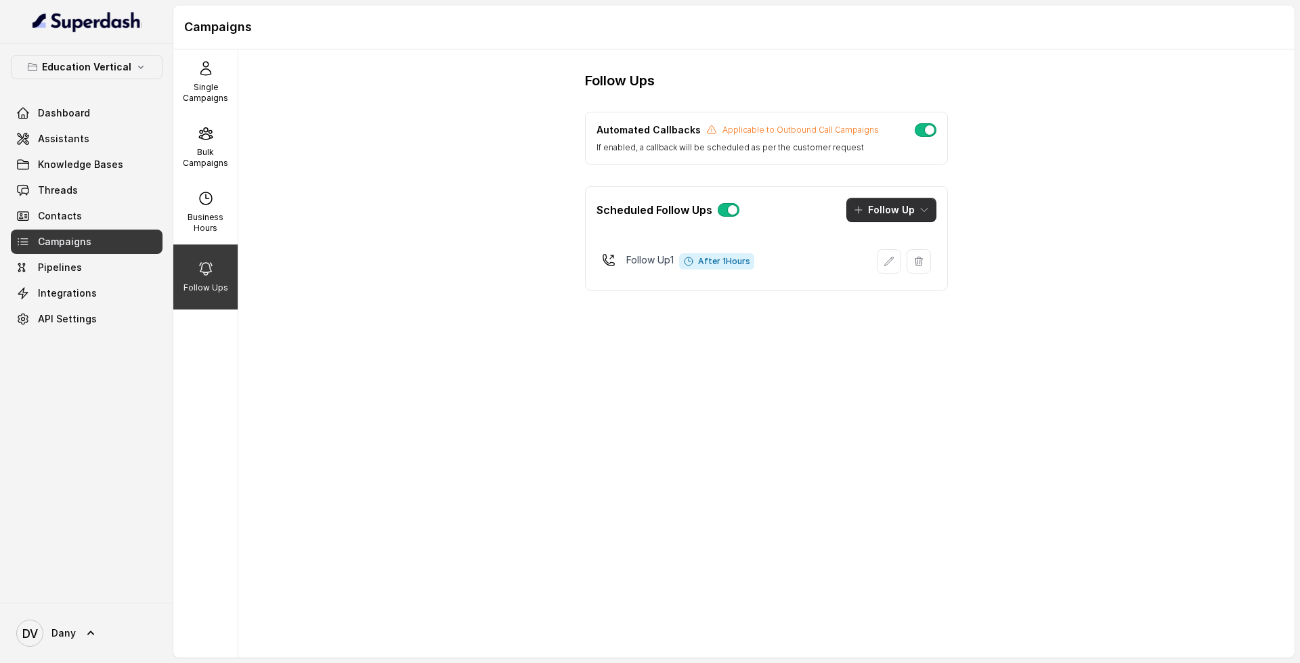
click at [897, 218] on button "Follow Up" at bounding box center [892, 210] width 90 height 24
click at [888, 269] on div "Call" at bounding box center [882, 268] width 66 height 14
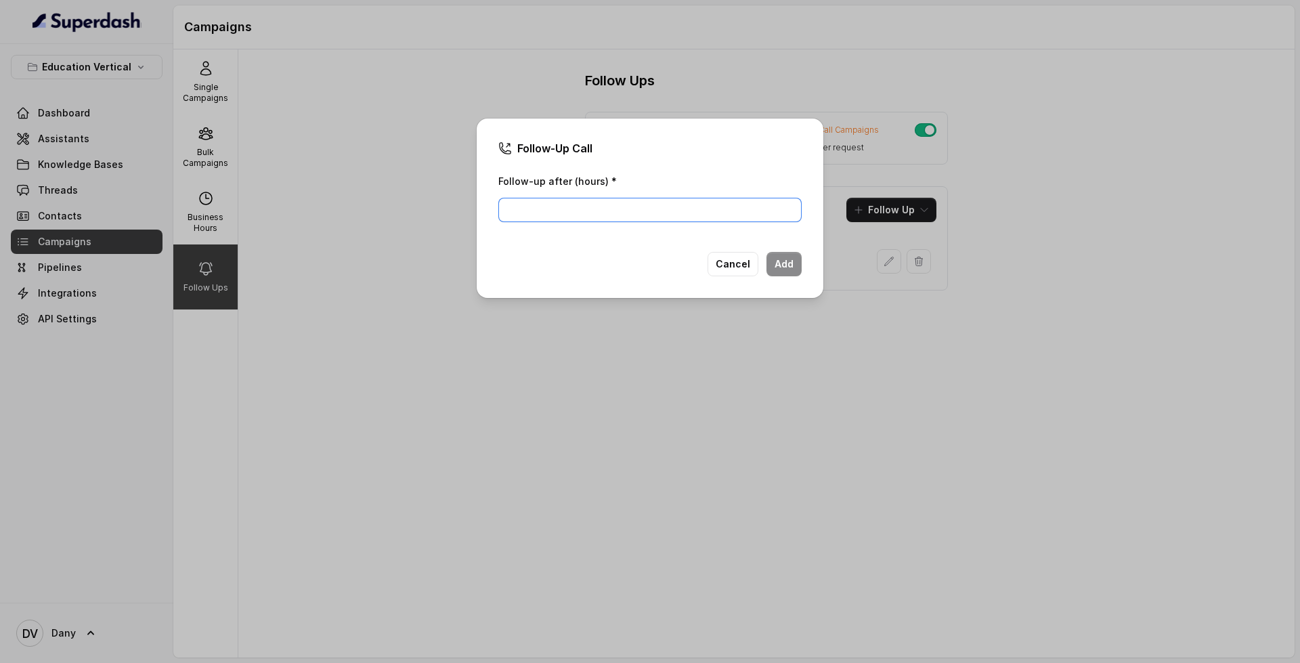
click at [646, 215] on input "Follow-up after (hours) *" at bounding box center [649, 210] width 303 height 24
type input "2"
click at [792, 260] on button "Add" at bounding box center [784, 264] width 35 height 24
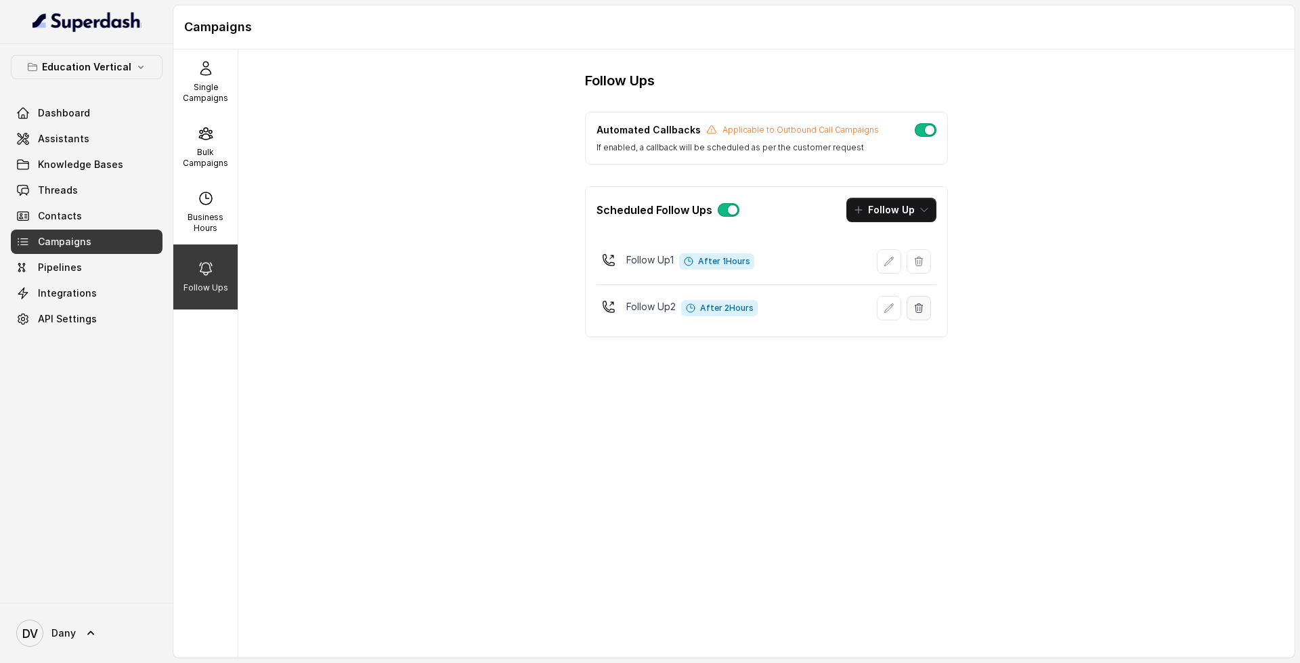
click at [918, 312] on icon "button" at bounding box center [919, 307] width 7 height 9
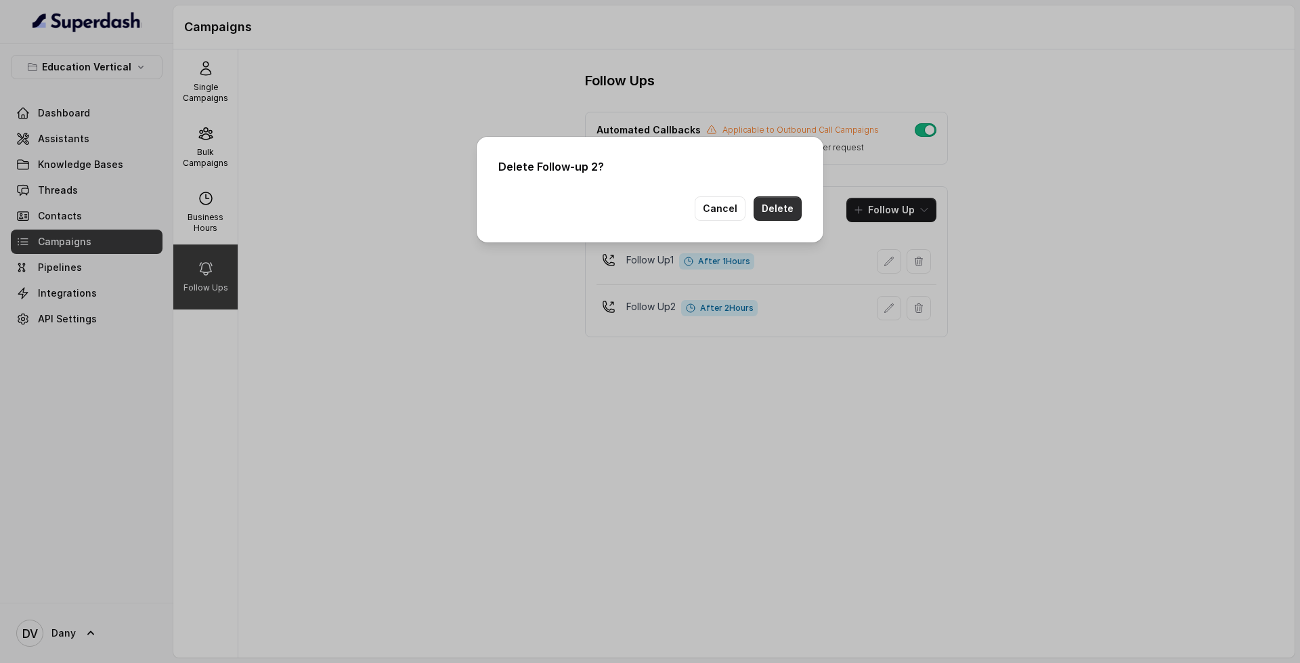
click at [771, 209] on button "Delete" at bounding box center [778, 208] width 48 height 24
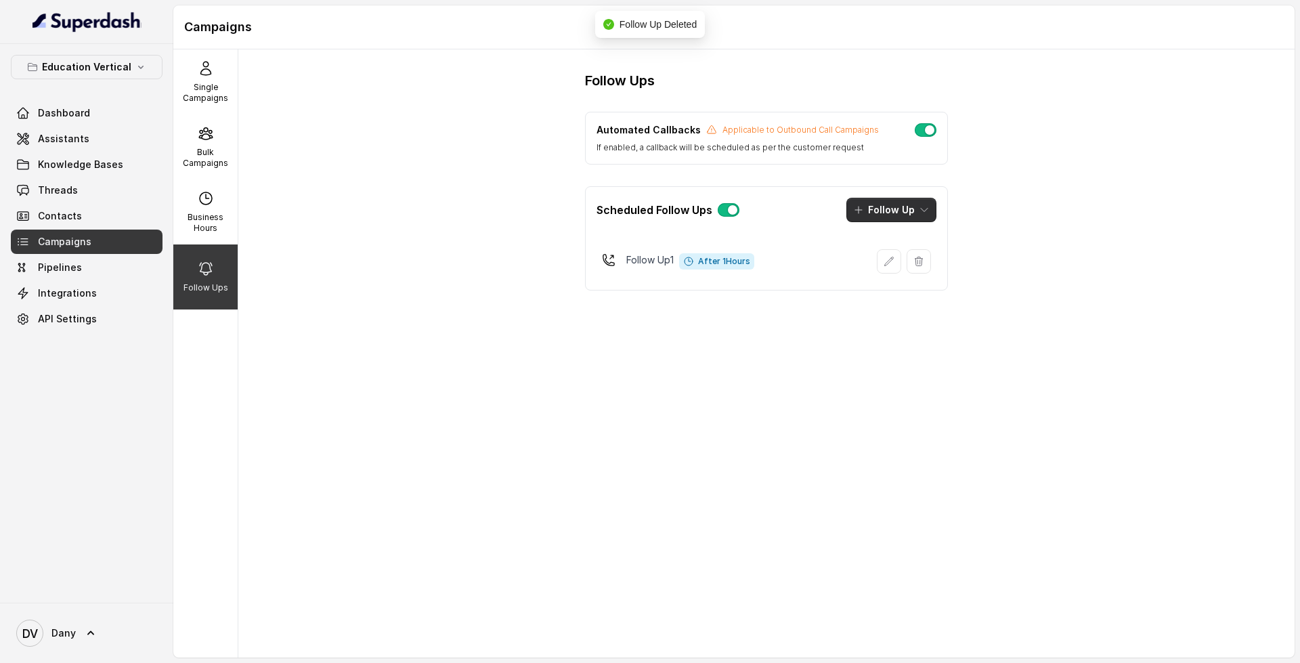
click at [891, 210] on button "Follow Up" at bounding box center [892, 210] width 90 height 24
click at [763, 167] on div "Automated Callbacks Applicable to Outbound Call Campaigns If enabled, a callbac…" at bounding box center [766, 201] width 363 height 179
click at [75, 292] on span "Integrations" at bounding box center [67, 293] width 59 height 14
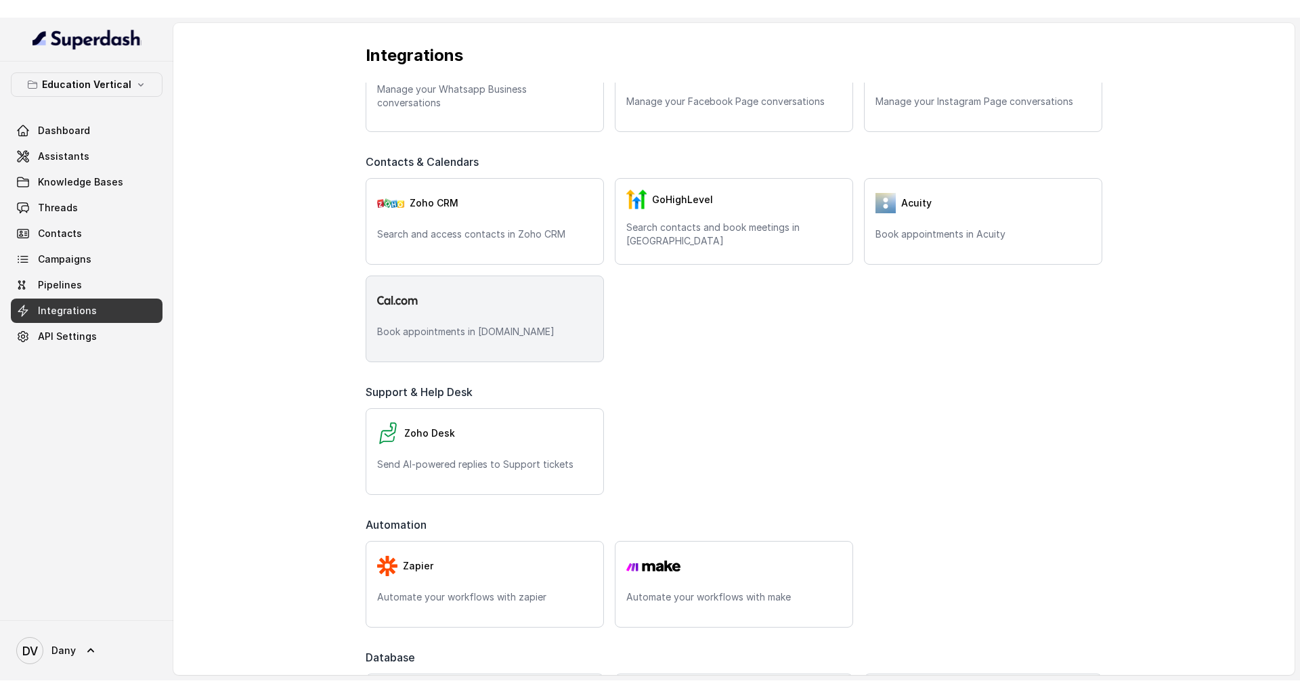
scroll to position [150, 0]
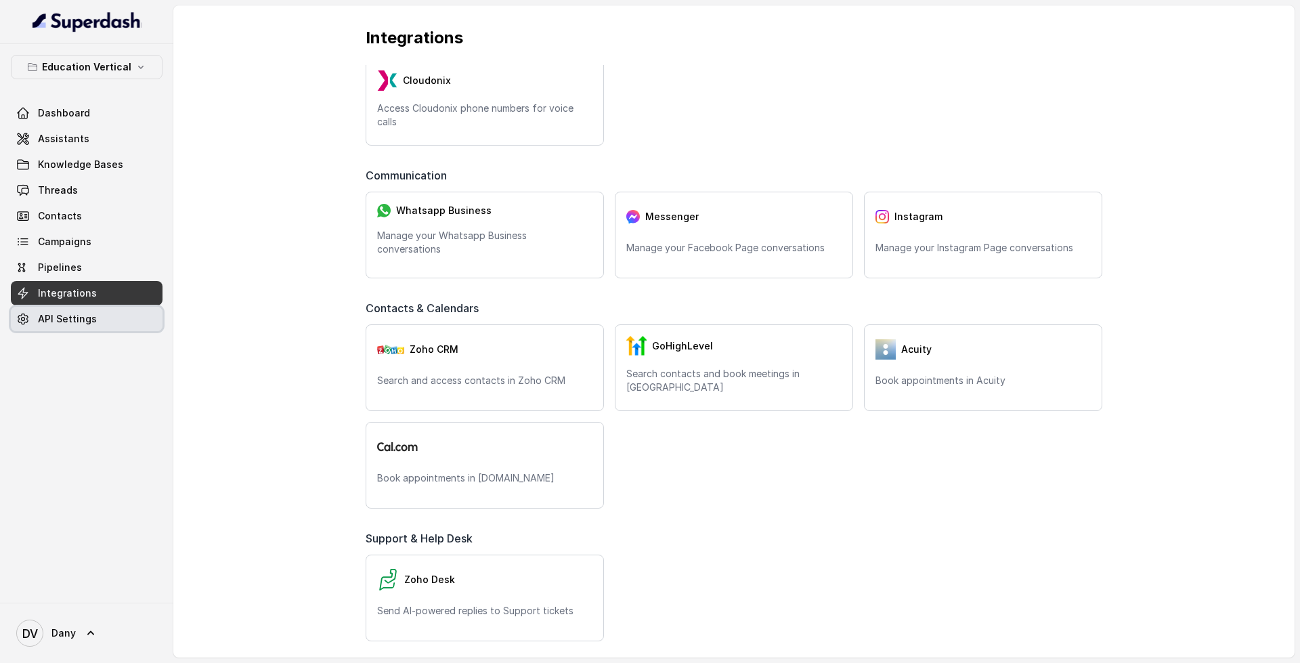
click at [112, 312] on link "API Settings" at bounding box center [87, 319] width 152 height 24
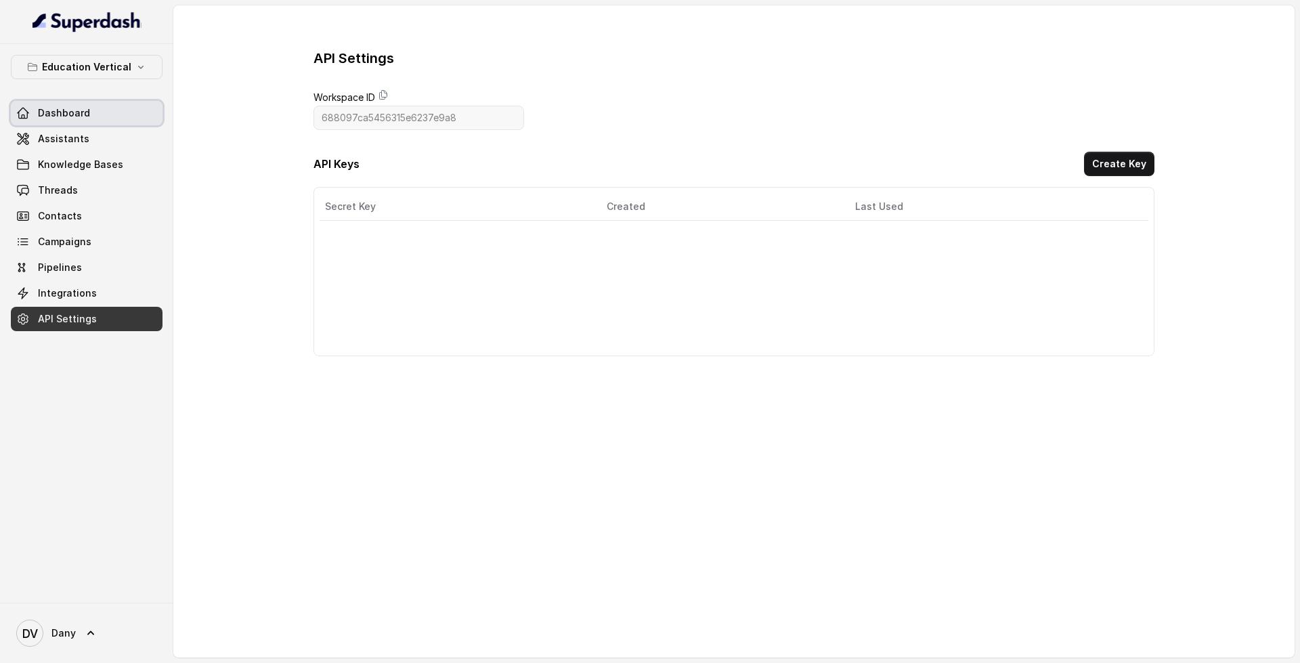
click at [110, 112] on link "Dashboard" at bounding box center [87, 113] width 152 height 24
